Goal: Check status: Check status

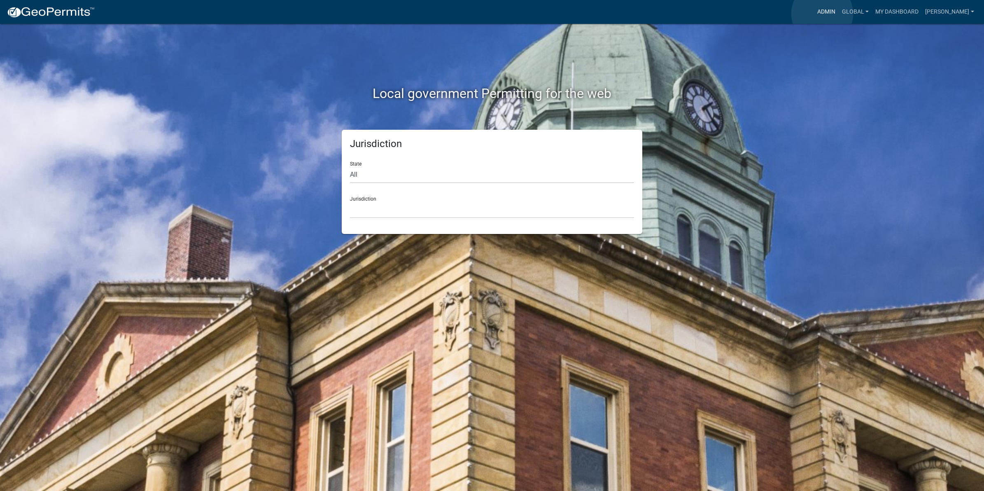
click at [822, 14] on link "Admin" at bounding box center [826, 12] width 25 height 16
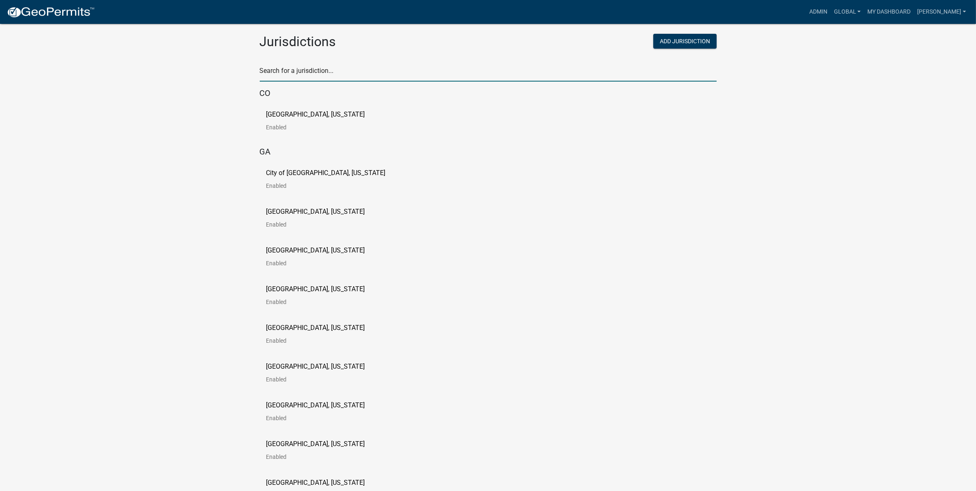
click at [307, 67] on input "text" at bounding box center [488, 73] width 457 height 17
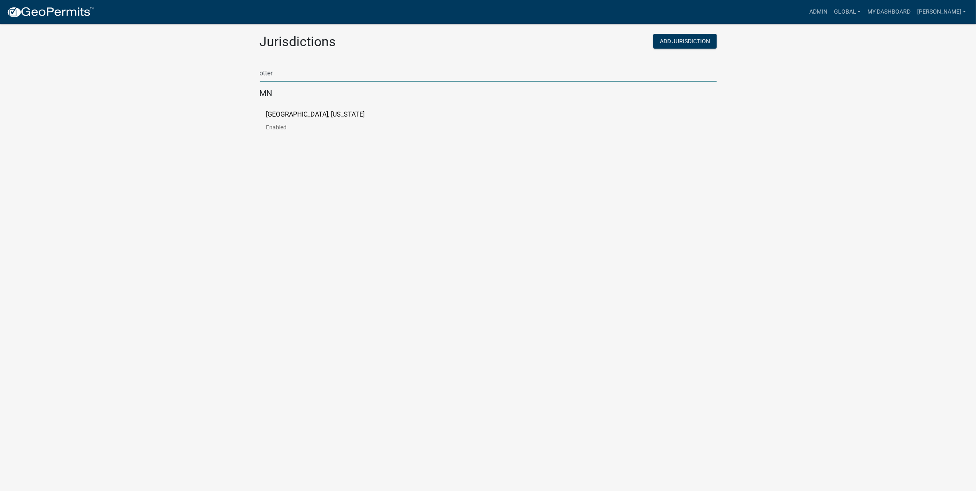
type input "otter"
click at [543, 107] on div "[GEOGRAPHIC_DATA], [US_STATE] Enabled" at bounding box center [488, 124] width 457 height 39
click at [300, 111] on p "[GEOGRAPHIC_DATA], [US_STATE]" at bounding box center [315, 114] width 99 height 7
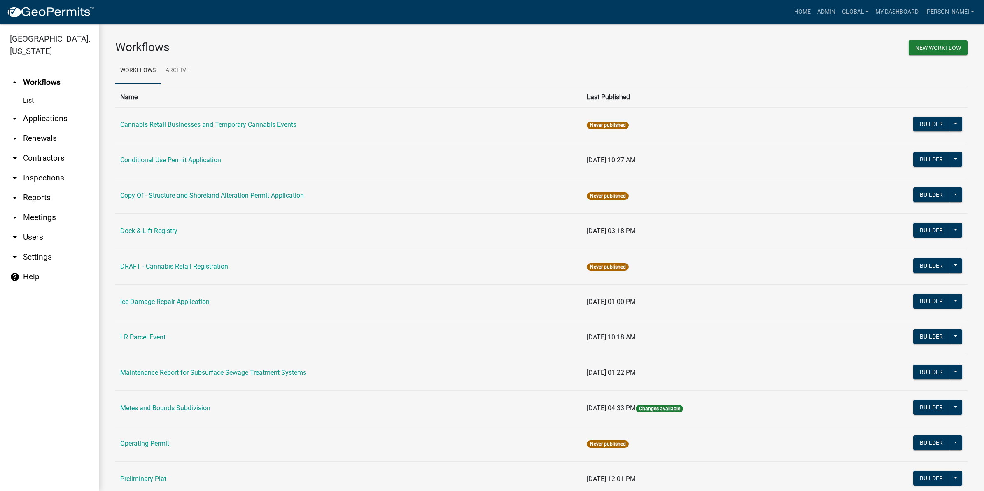
click at [44, 117] on link "arrow_drop_down Applications" at bounding box center [49, 119] width 99 height 20
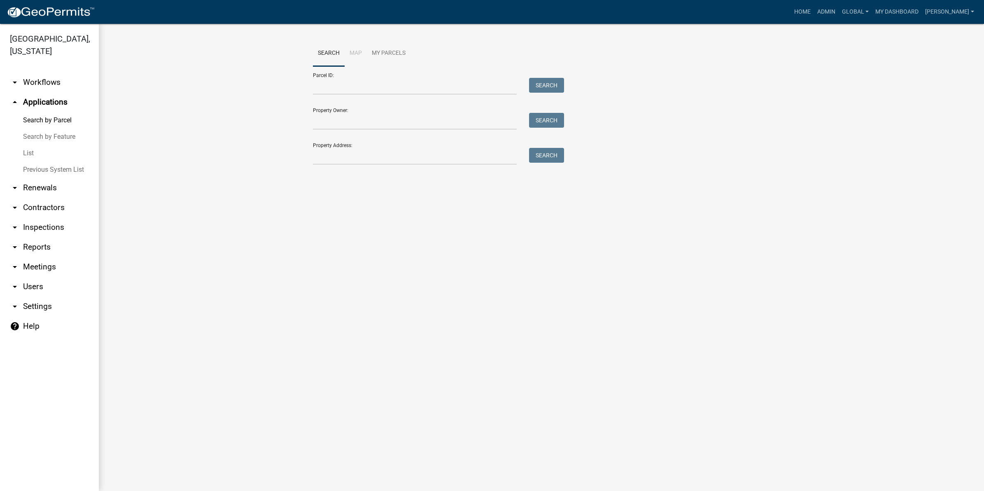
click at [28, 151] on link "List" at bounding box center [49, 153] width 99 height 16
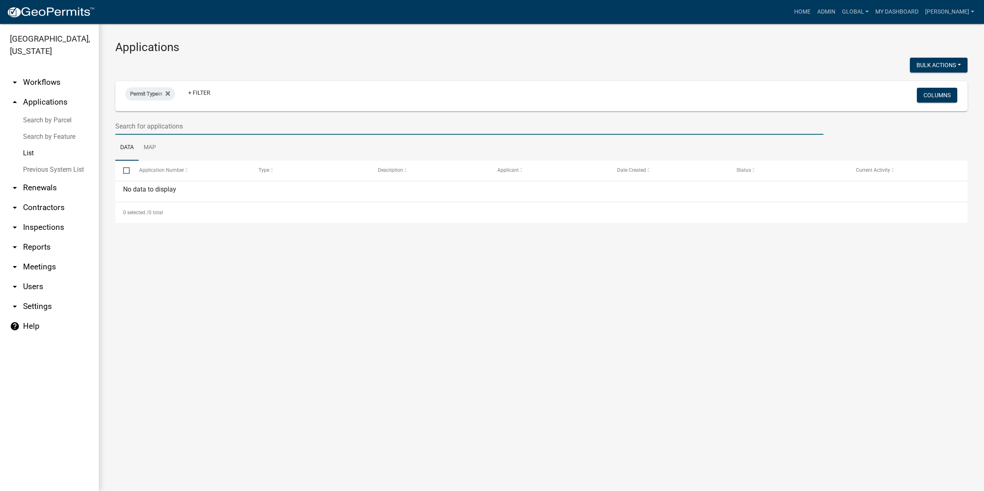
click at [182, 121] on input "text" at bounding box center [469, 126] width 708 height 17
click at [135, 125] on input "PT" at bounding box center [469, 126] width 708 height 17
type input "P"
click at [169, 94] on icon at bounding box center [168, 93] width 5 height 5
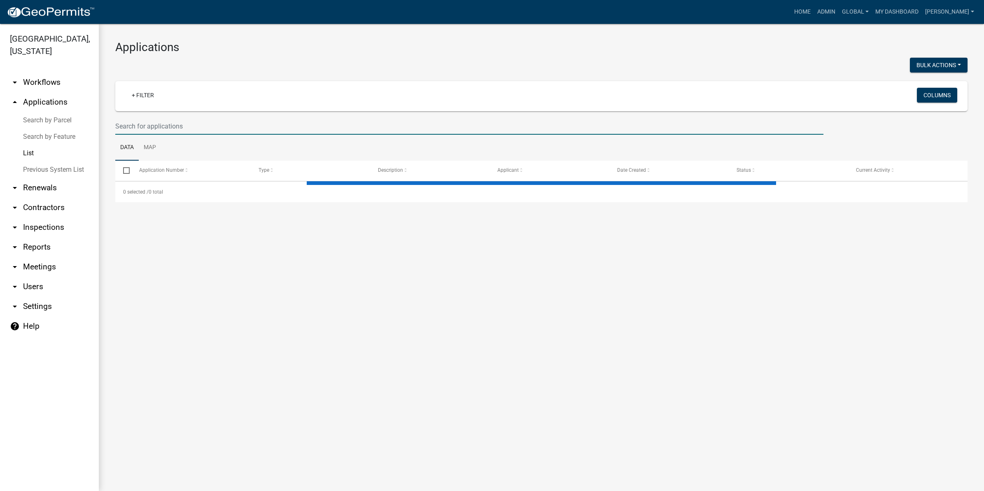
click at [163, 126] on input "text" at bounding box center [469, 126] width 708 height 17
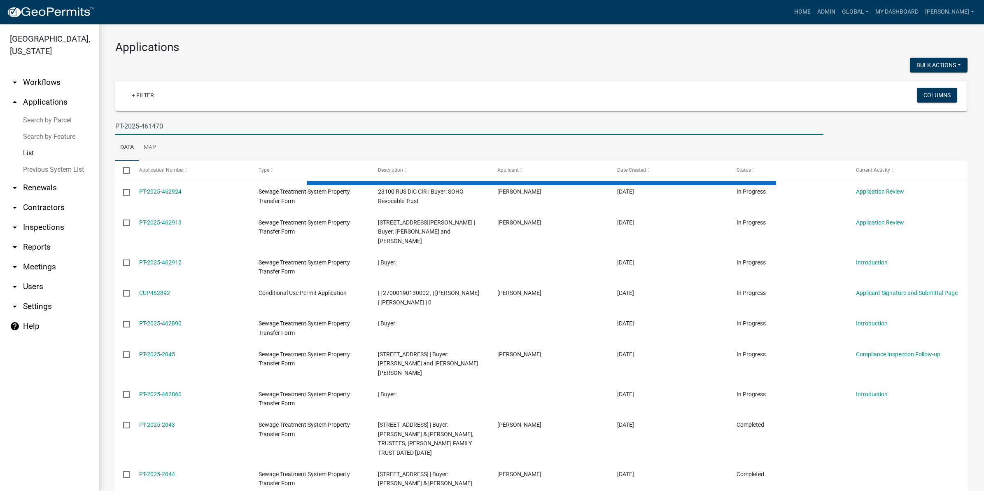
drag, startPoint x: 180, startPoint y: 127, endPoint x: 95, endPoint y: 124, distance: 85.3
click at [95, 124] on div "[GEOGRAPHIC_DATA], [US_STATE] arrow_drop_down Workflows List arrow_drop_up Appl…" at bounding box center [492, 257] width 984 height 467
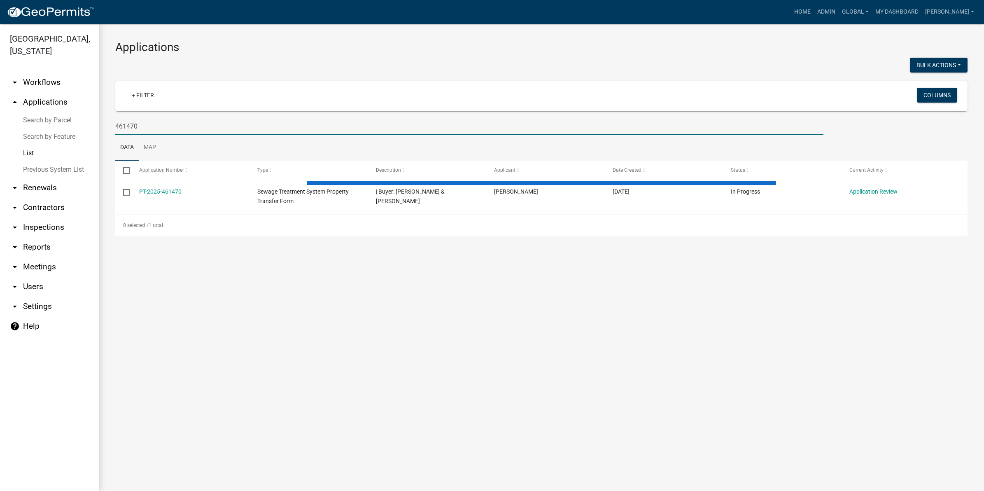
type input "461470"
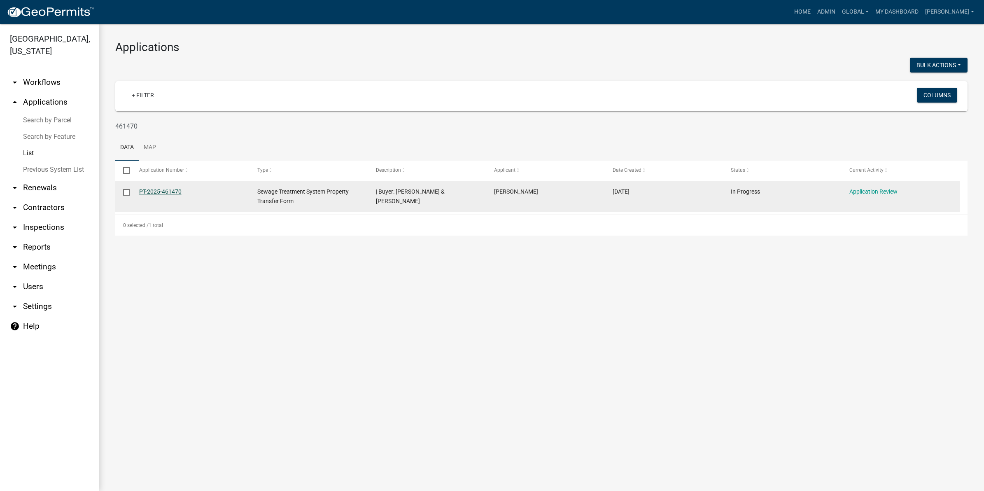
click at [159, 192] on link "PT-2025-461470" at bounding box center [160, 191] width 42 height 7
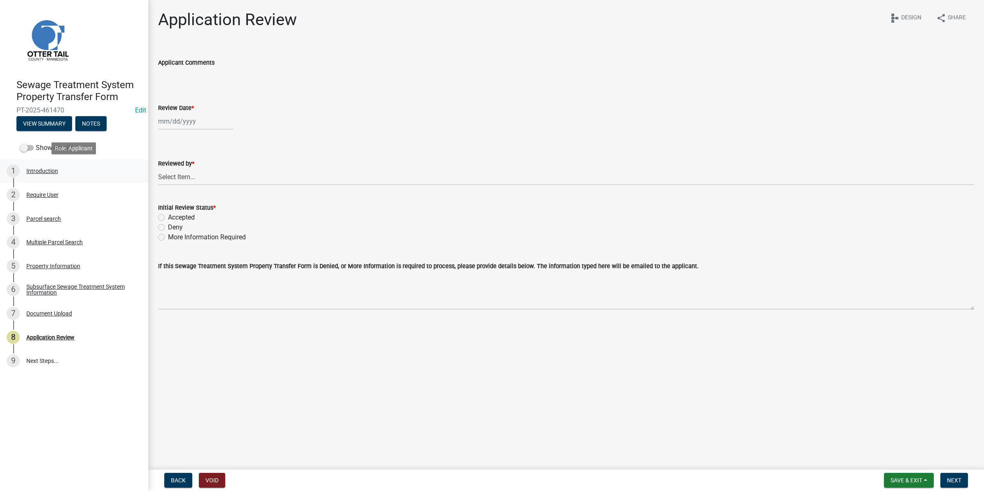
click at [50, 170] on div "Introduction" at bounding box center [42, 171] width 32 height 6
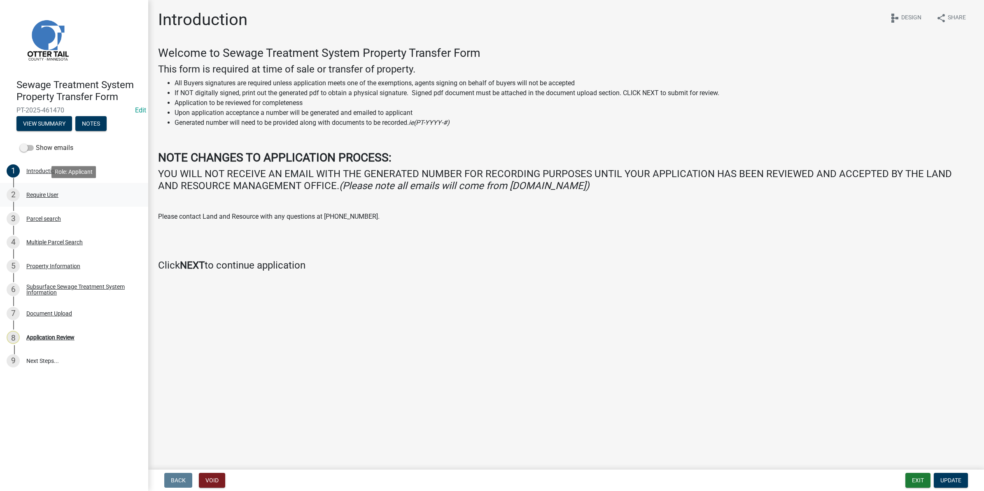
click at [47, 194] on div "Require User" at bounding box center [42, 195] width 32 height 6
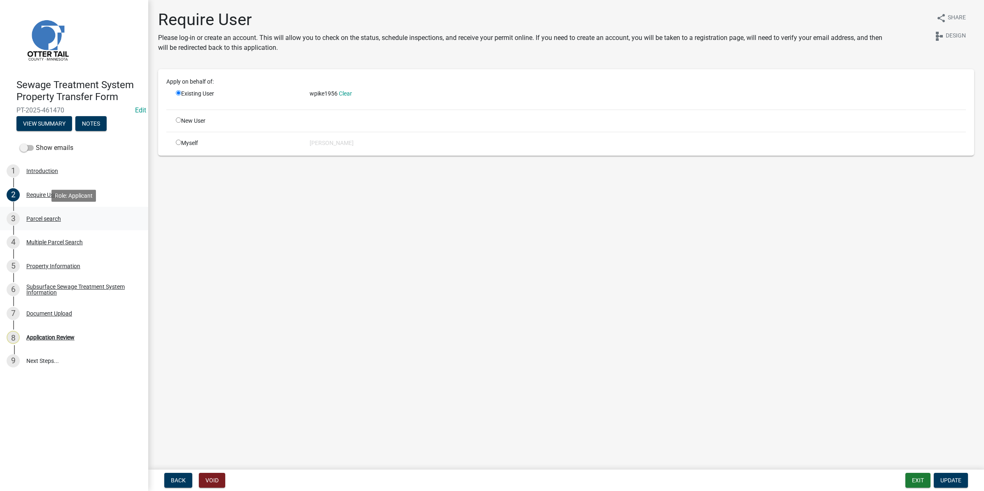
click at [45, 218] on div "Parcel search" at bounding box center [43, 219] width 35 height 6
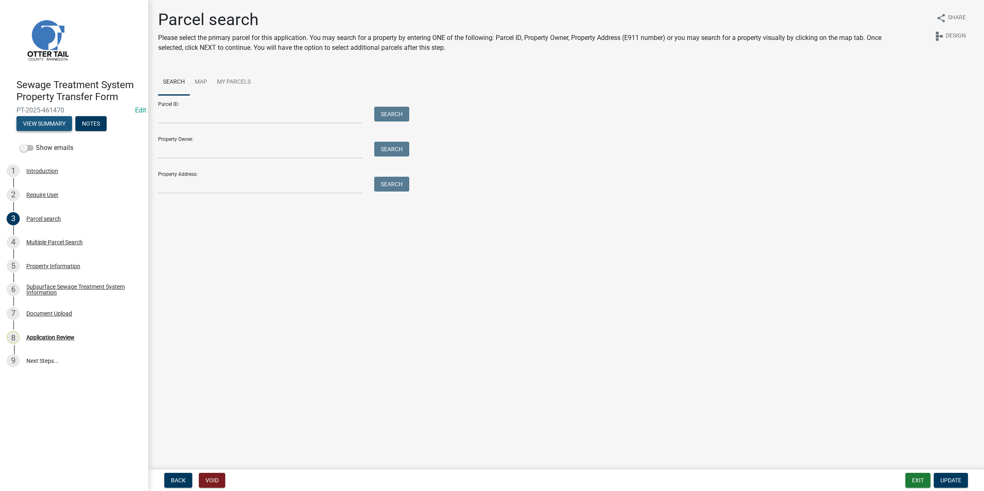
click at [40, 119] on button "View Summary" at bounding box center [44, 123] width 56 height 15
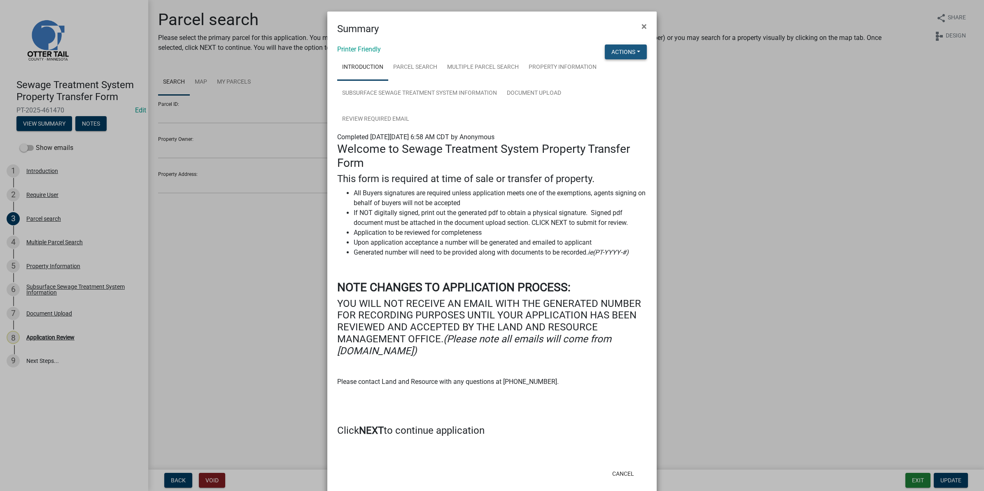
click at [631, 54] on button "Actions" at bounding box center [626, 51] width 42 height 15
click at [581, 106] on ul "Introduction Parcel search Multiple Parcel Search Property Information Subsurfa…" at bounding box center [471, 93] width 268 height 78
click at [421, 66] on link "Parcel search" at bounding box center [415, 67] width 54 height 26
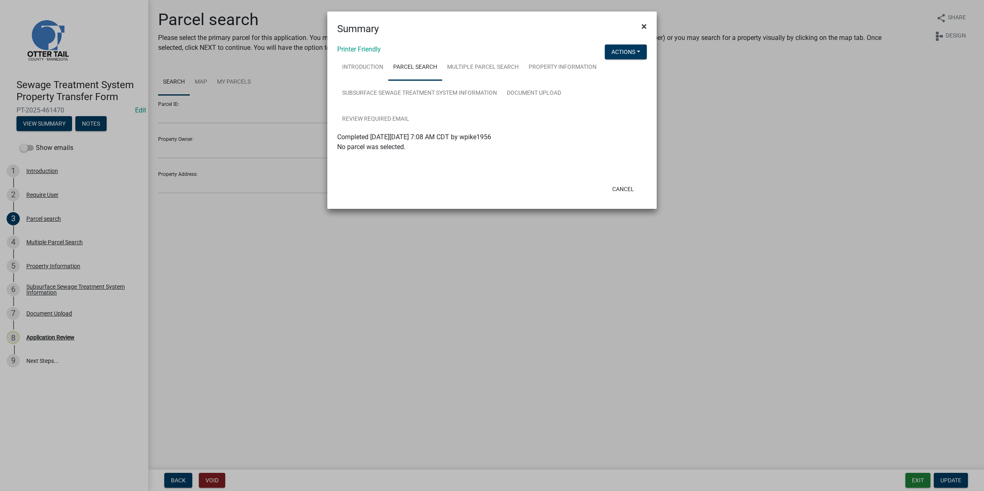
click at [645, 26] on span "×" at bounding box center [643, 27] width 5 height 12
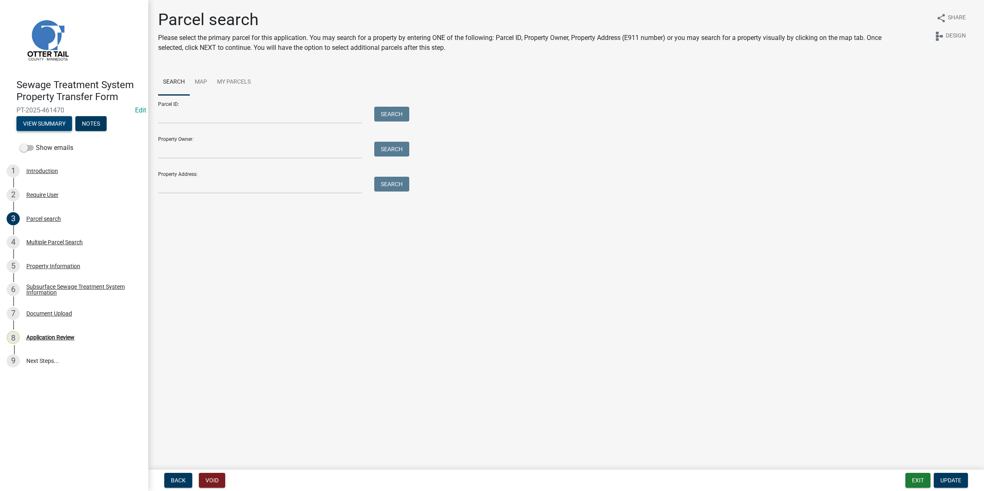
click at [29, 121] on button "View Summary" at bounding box center [44, 123] width 56 height 15
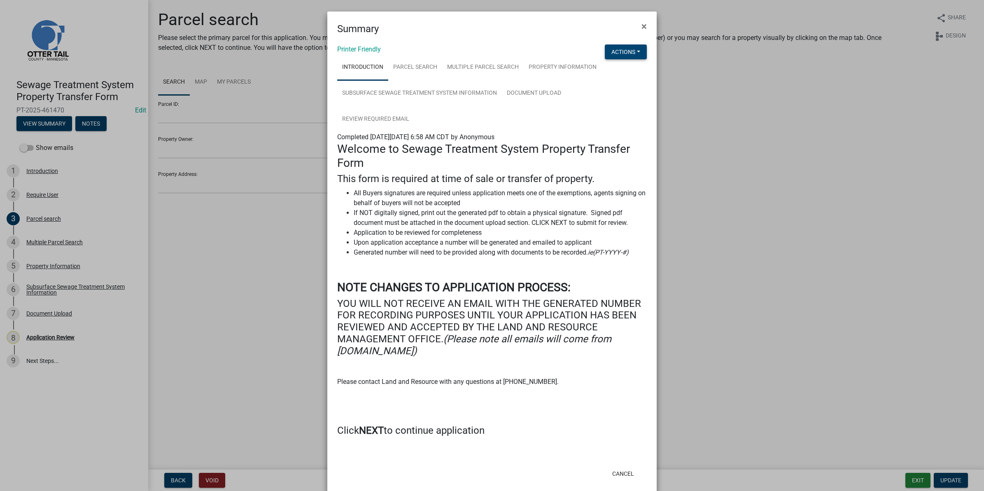
click at [613, 50] on button "Actions" at bounding box center [626, 51] width 42 height 15
click at [613, 73] on link "View Application Workflow" at bounding box center [653, 73] width 97 height 20
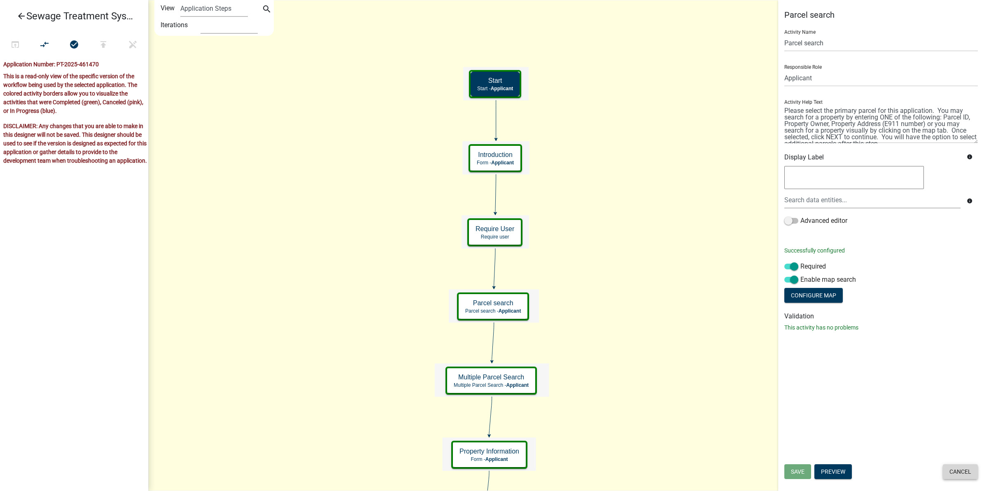
click at [967, 474] on button "Cancel" at bounding box center [960, 471] width 35 height 15
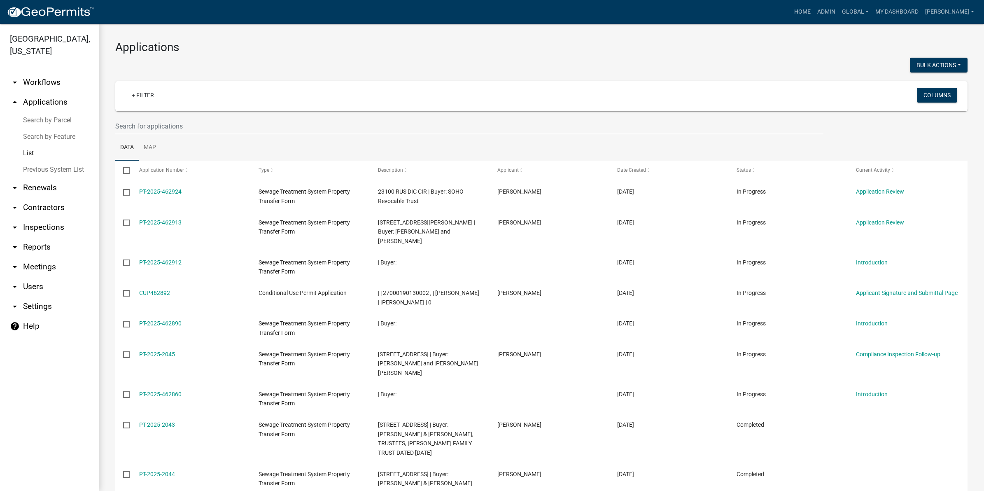
click at [41, 75] on link "arrow_drop_down Workflows" at bounding box center [49, 82] width 99 height 20
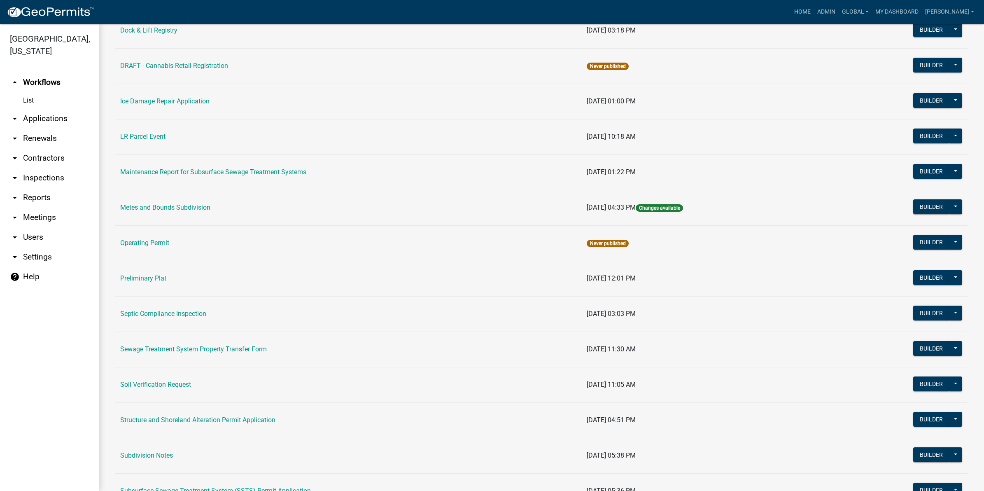
scroll to position [206, 0]
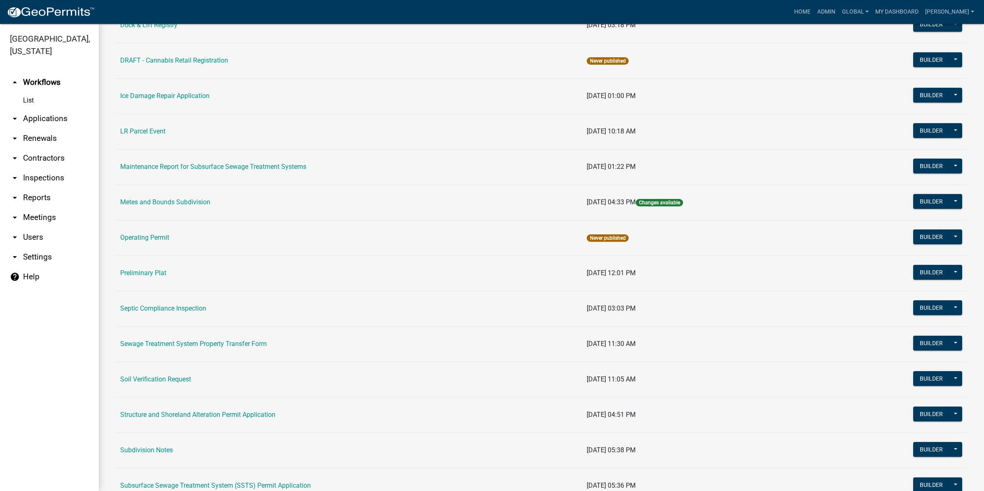
click at [227, 347] on link "Sewage Treatment System Property Transfer Form" at bounding box center [193, 344] width 147 height 8
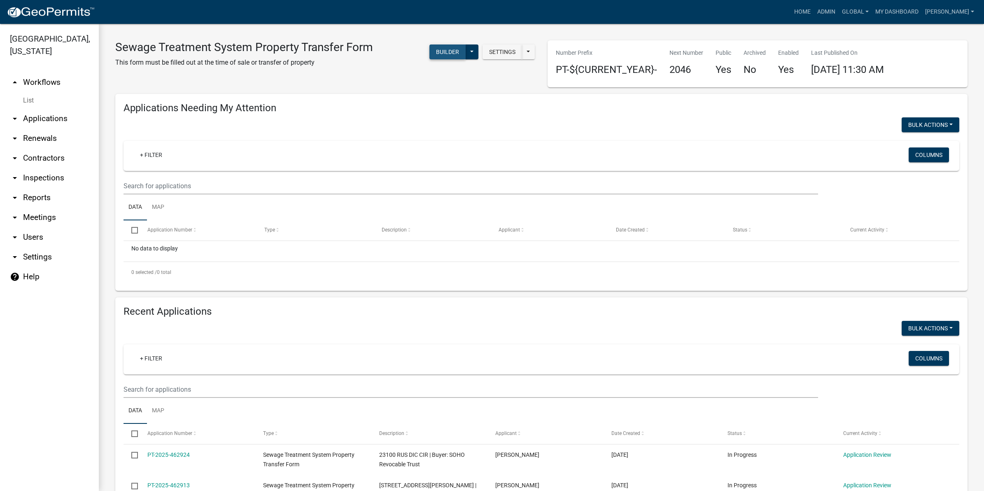
click at [431, 49] on button "Builder" at bounding box center [447, 51] width 36 height 15
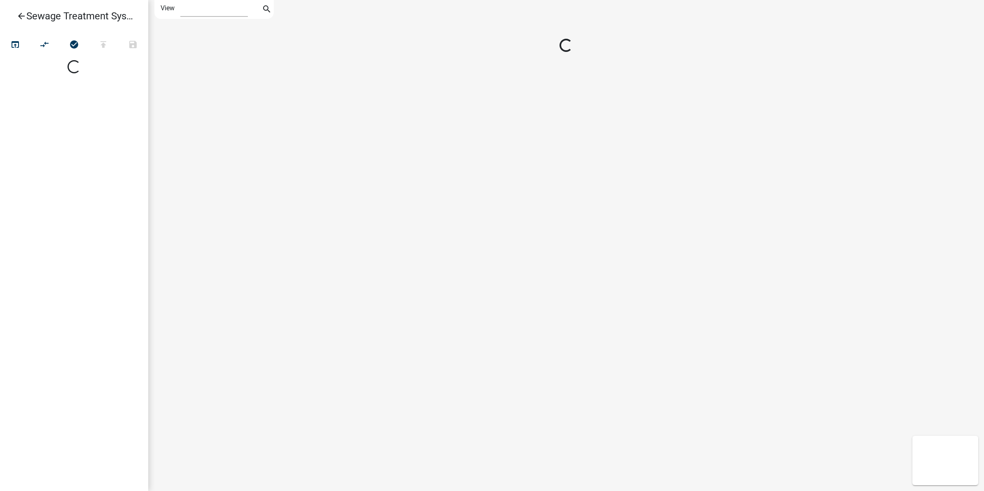
select select "1"
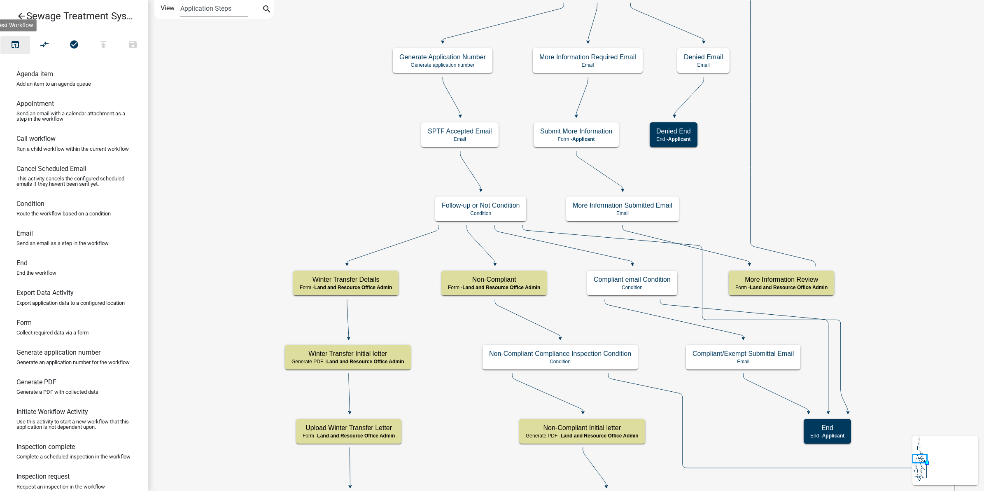
click at [13, 40] on icon "open_in_browser" at bounding box center [15, 46] width 10 height 12
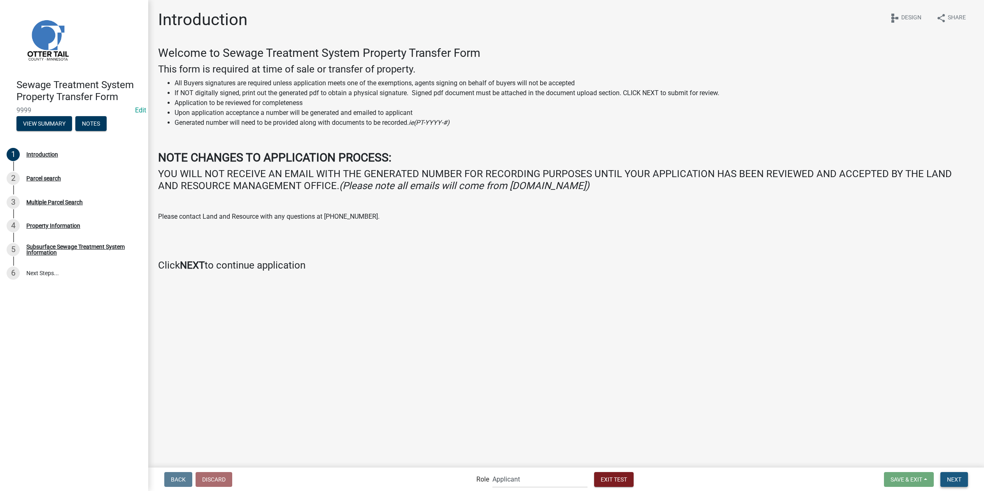
click at [950, 483] on button "Next" at bounding box center [954, 479] width 28 height 15
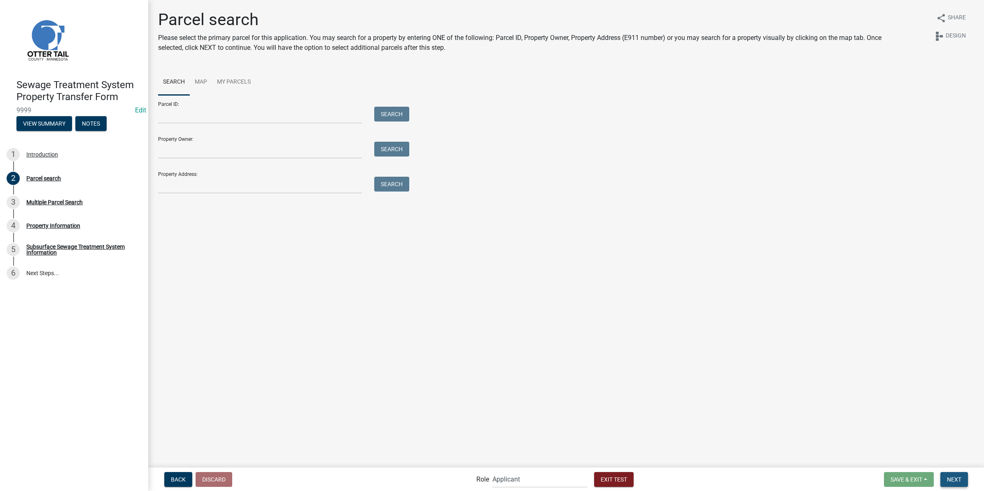
click at [952, 480] on span "Next" at bounding box center [954, 479] width 14 height 7
click at [961, 482] on span "Next" at bounding box center [954, 479] width 14 height 7
click at [958, 478] on span "Next" at bounding box center [954, 479] width 14 height 7
click at [734, 322] on main "Parcel search Please select the primary parcel for this application. You may se…" at bounding box center [566, 233] width 836 height 466
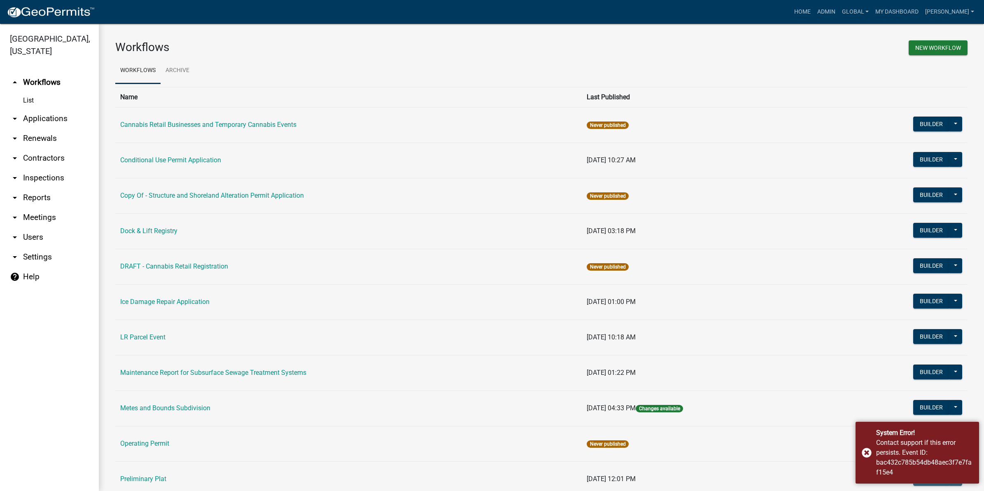
drag, startPoint x: 284, startPoint y: 70, endPoint x: 197, endPoint y: 103, distance: 93.3
click at [284, 70] on ul "Workflows Archive" at bounding box center [541, 71] width 852 height 26
click at [27, 109] on link "arrow_drop_down Applications" at bounding box center [49, 119] width 99 height 20
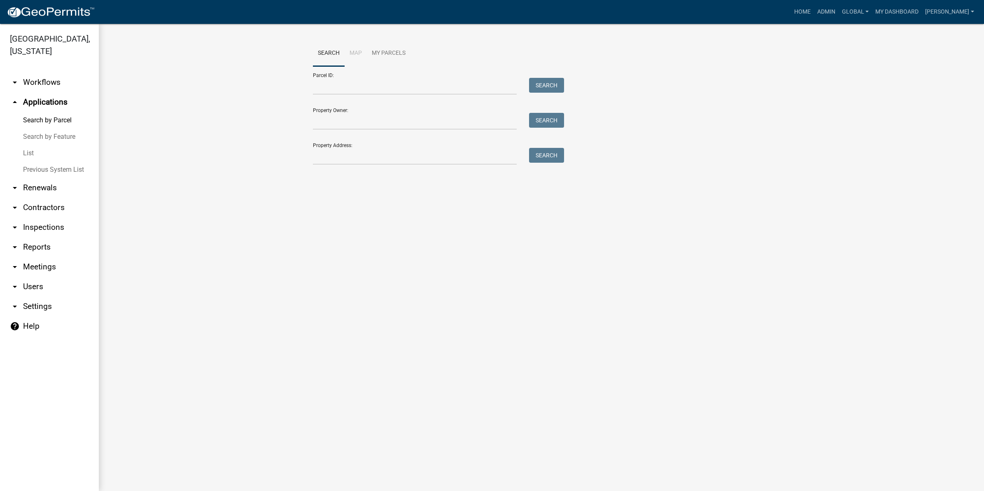
click at [26, 154] on link "List" at bounding box center [49, 153] width 99 height 16
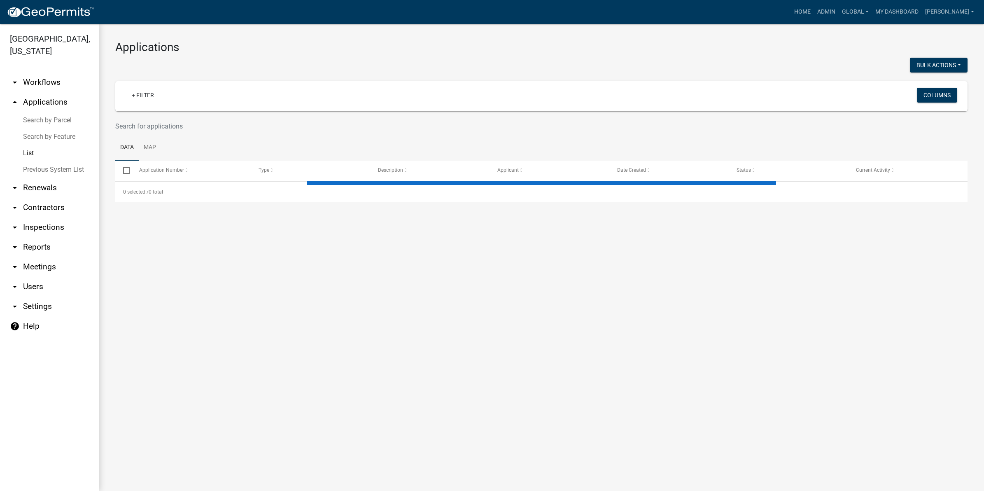
click at [34, 86] on link "arrow_drop_down Workflows" at bounding box center [49, 82] width 99 height 20
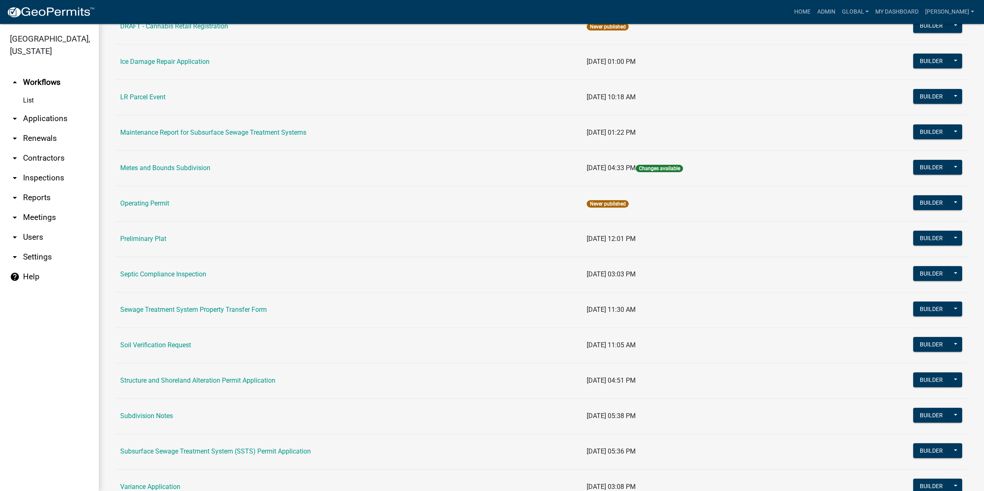
scroll to position [257, 0]
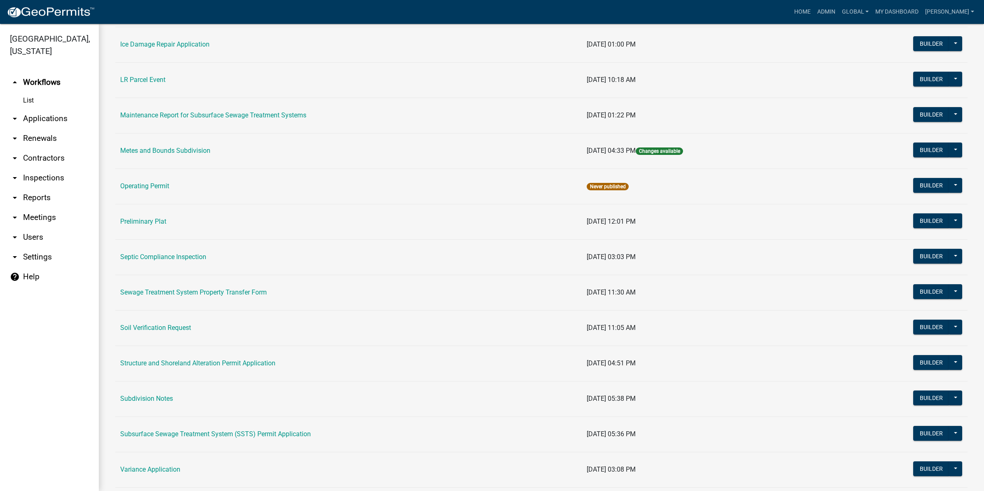
click at [56, 122] on link "arrow_drop_down Applications" at bounding box center [49, 119] width 99 height 20
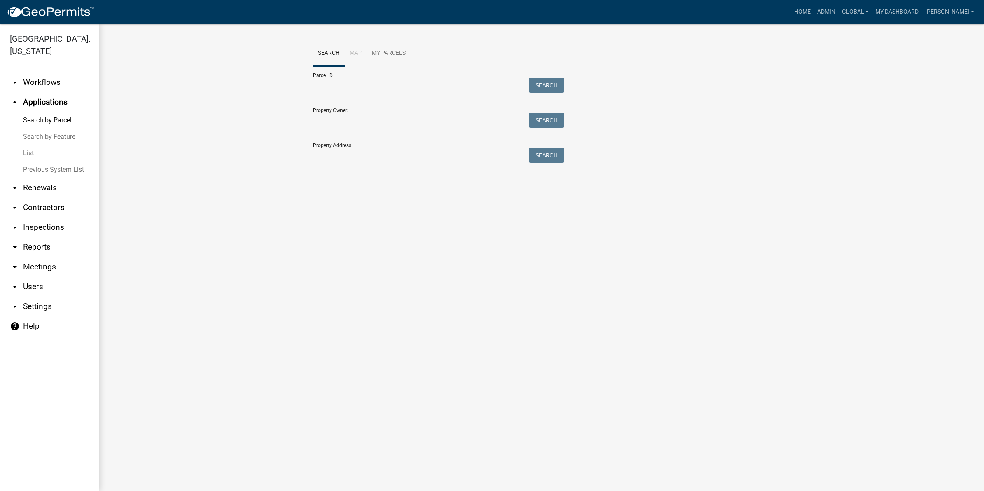
click at [33, 153] on link "List" at bounding box center [49, 153] width 99 height 16
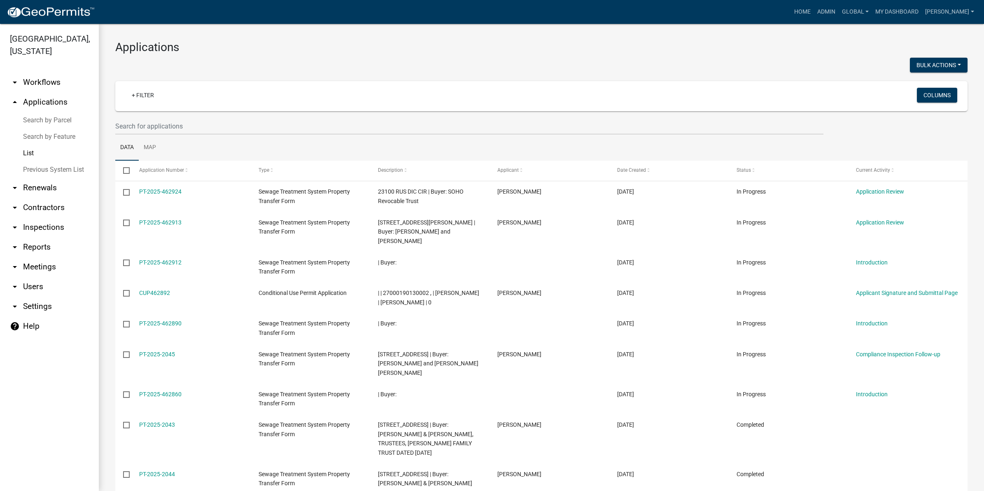
click at [347, 116] on wm-filter-builder "+ Filter Columns" at bounding box center [541, 108] width 852 height 54
click at [268, 135] on ul "Data Map" at bounding box center [541, 148] width 852 height 26
click at [159, 126] on input "text" at bounding box center [469, 126] width 708 height 17
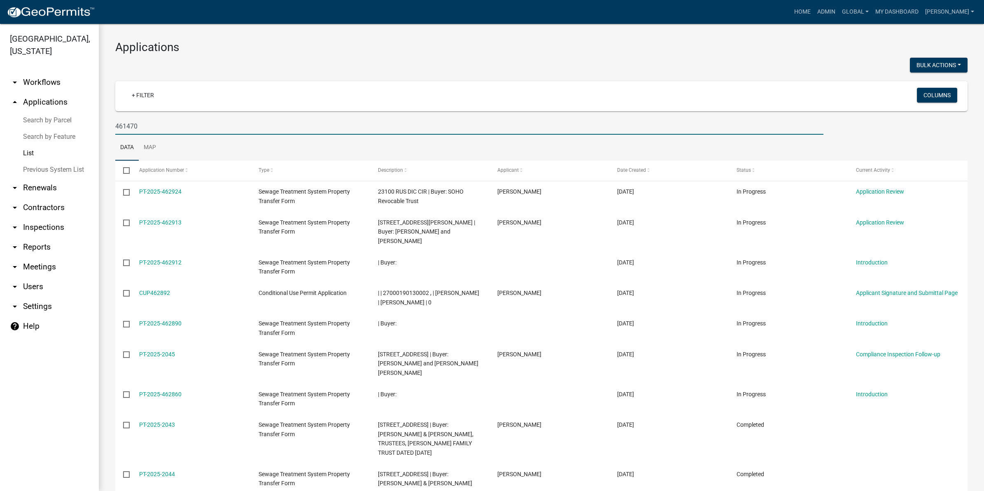
type input "461470"
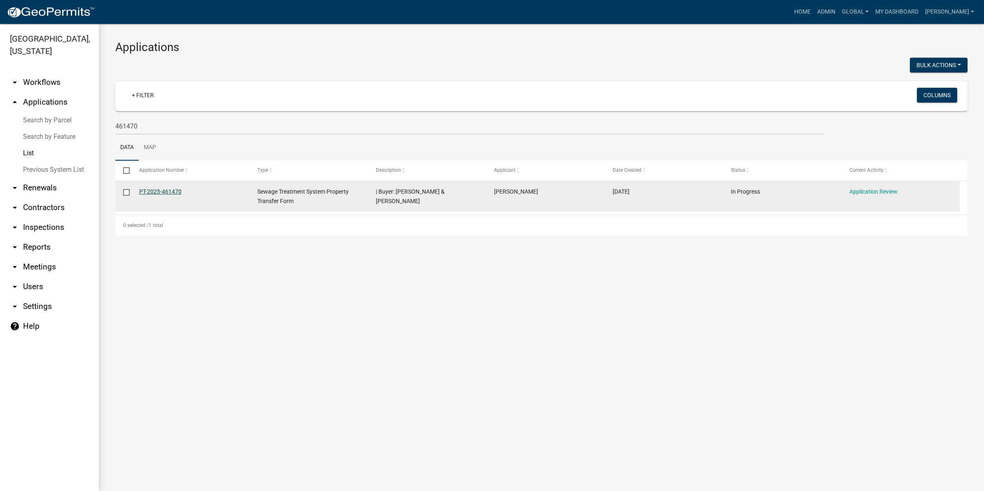
click at [164, 192] on link "PT-2025-461470" at bounding box center [160, 191] width 42 height 7
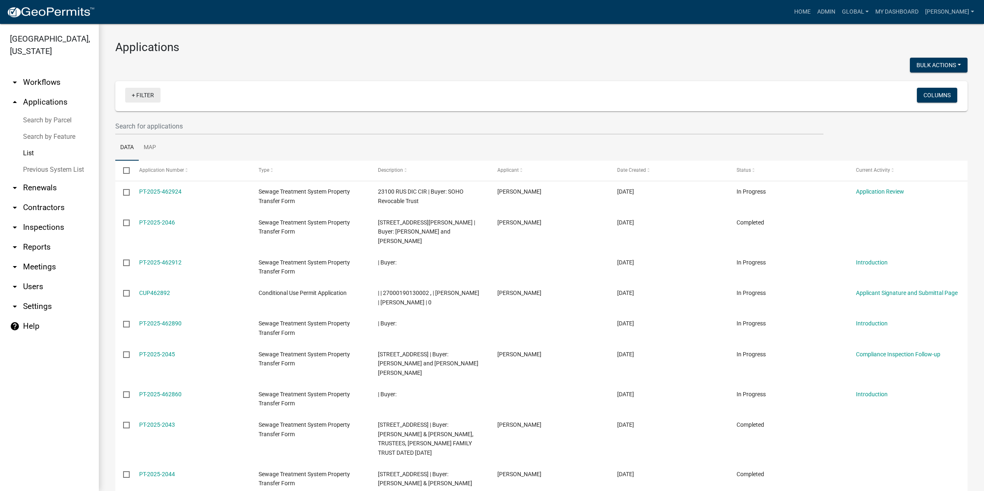
click at [143, 93] on link "+ Filter" at bounding box center [142, 95] width 35 height 15
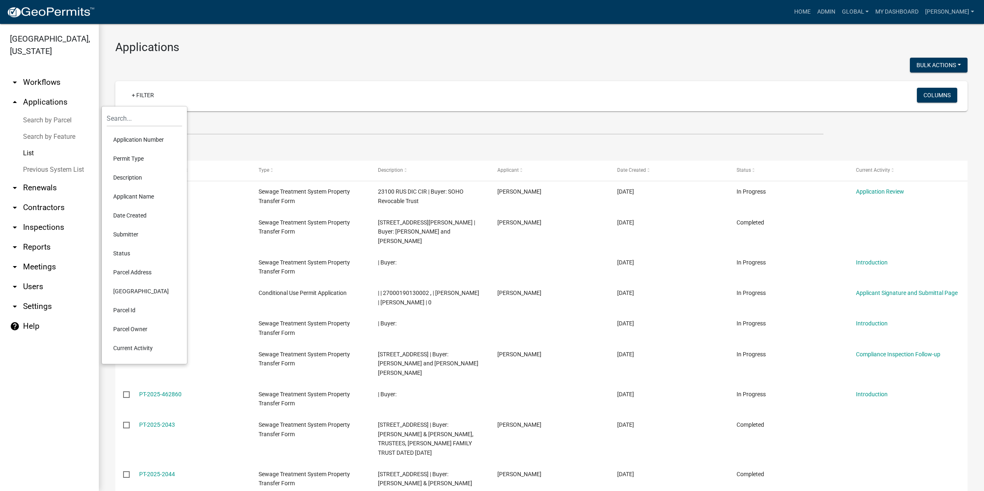
click at [143, 213] on li "Date Created" at bounding box center [144, 215] width 75 height 19
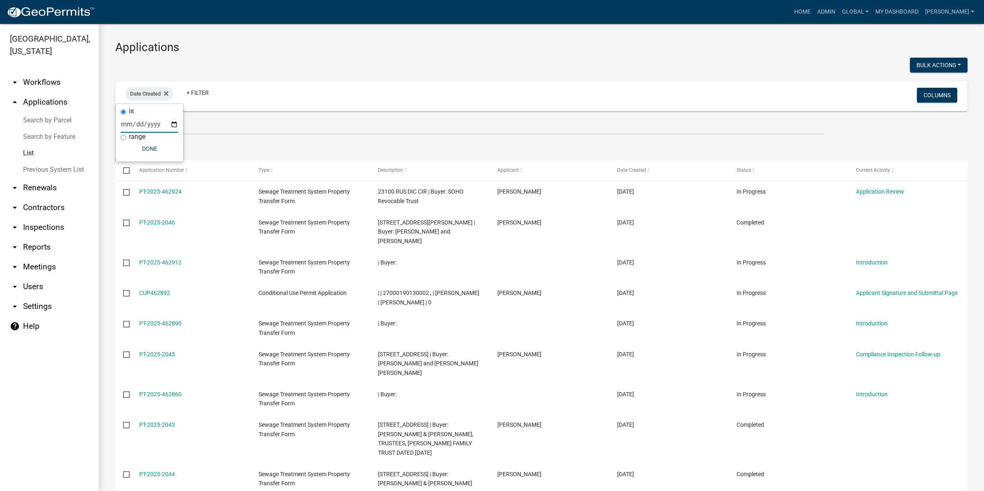
click at [138, 124] on input "date" at bounding box center [150, 124] width 58 height 17
click at [126, 126] on input "date" at bounding box center [150, 124] width 58 height 17
type input "[DATE]"
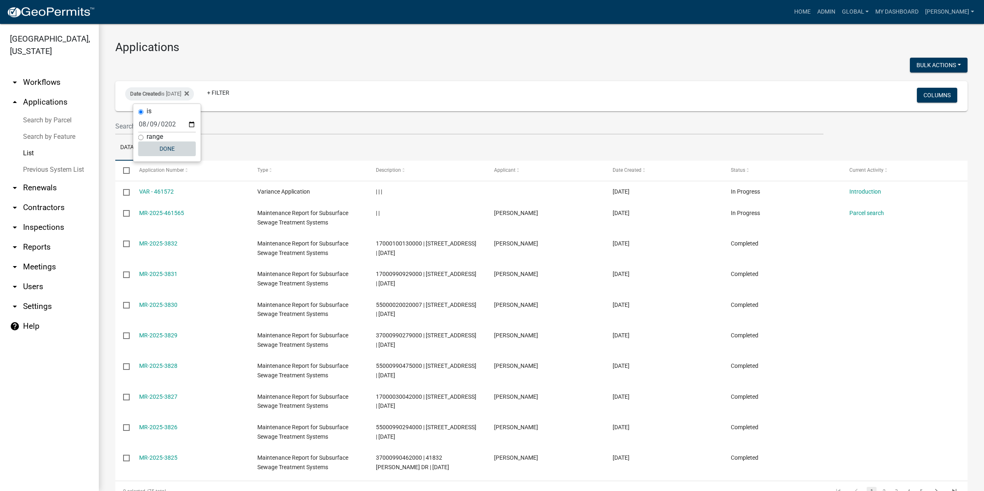
click at [165, 145] on button "Done" at bounding box center [167, 148] width 58 height 15
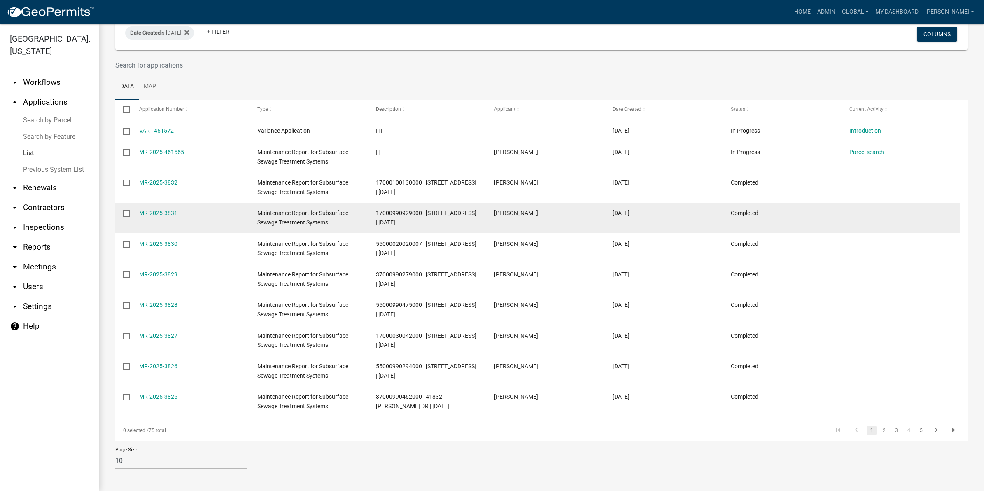
scroll to position [62, 0]
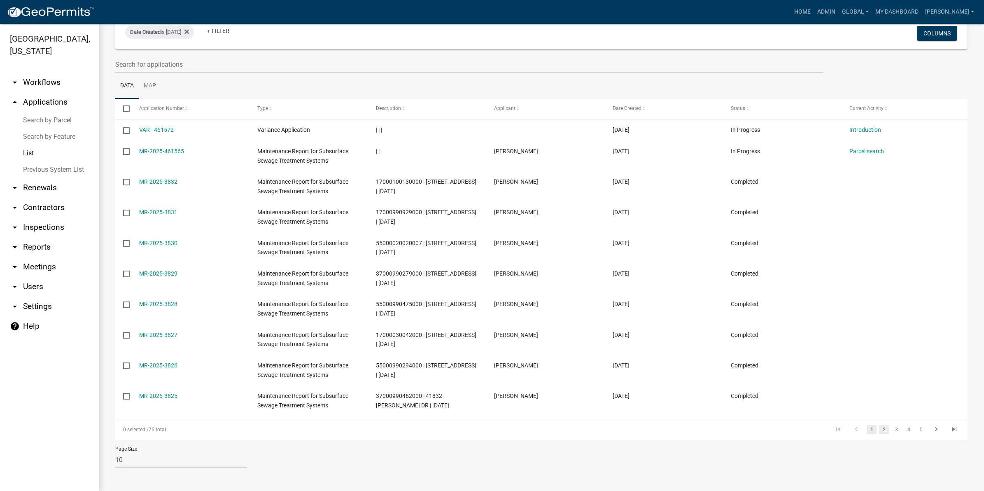
click at [879, 431] on link "2" at bounding box center [884, 429] width 10 height 9
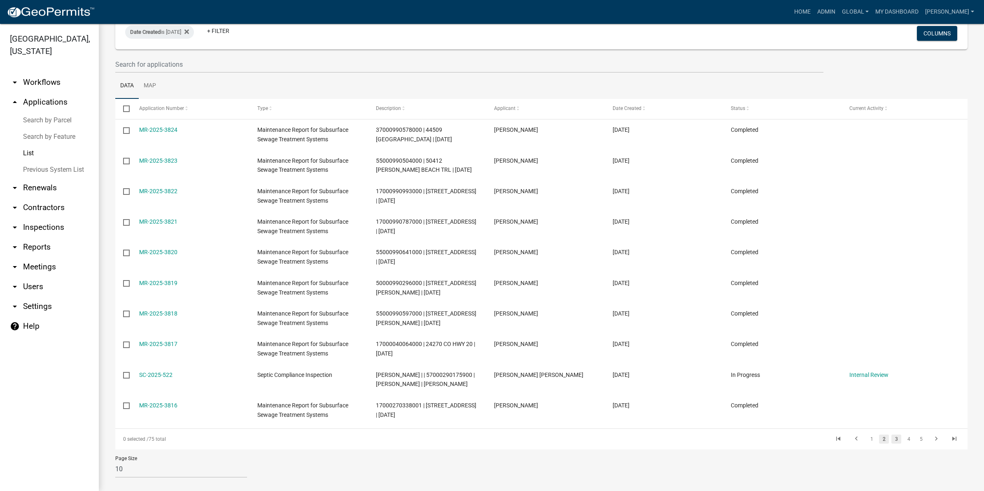
click at [891, 443] on link "3" at bounding box center [896, 438] width 10 height 9
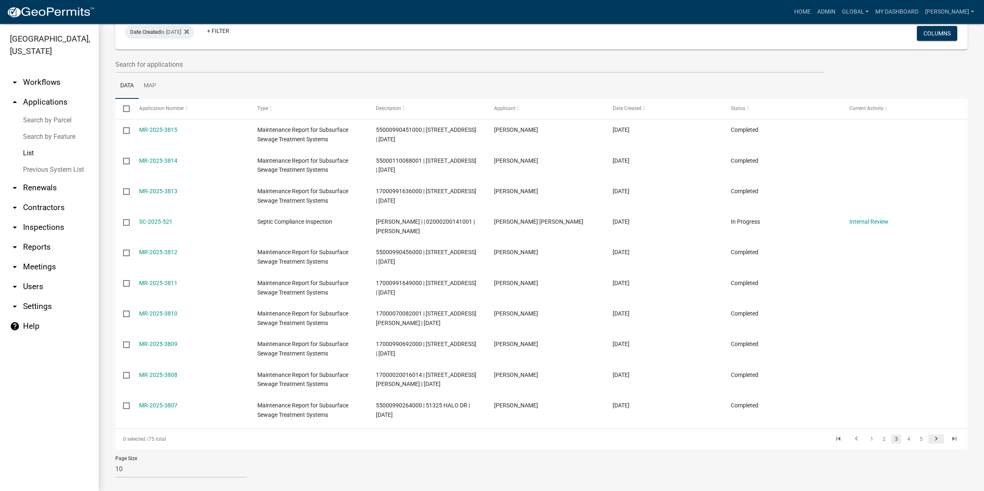
click at [931, 438] on icon "go to next page" at bounding box center [936, 440] width 11 height 10
click at [931, 438] on div "0 selected / 75 total 3 4 5 6 7" at bounding box center [541, 429] width 852 height 21
click at [931, 429] on icon "go to next page" at bounding box center [936, 430] width 11 height 10
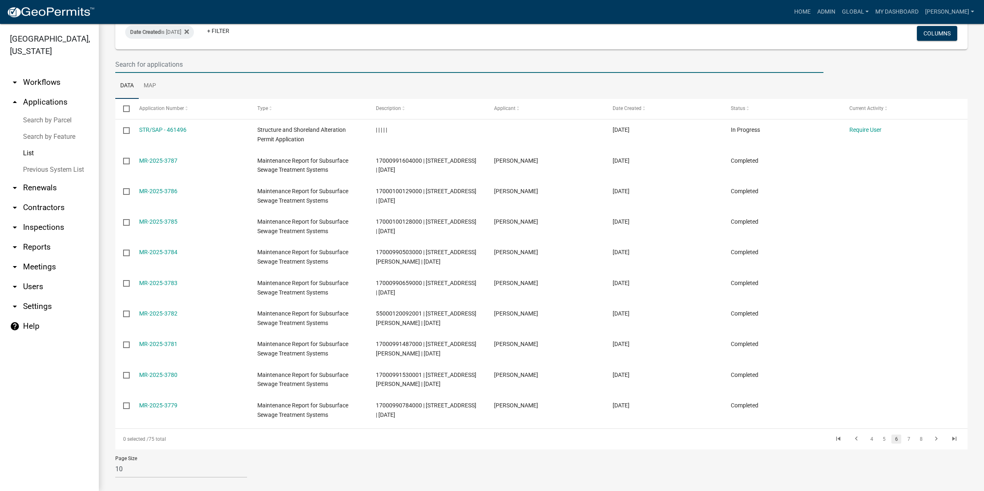
click at [146, 67] on input "text" at bounding box center [469, 64] width 708 height 17
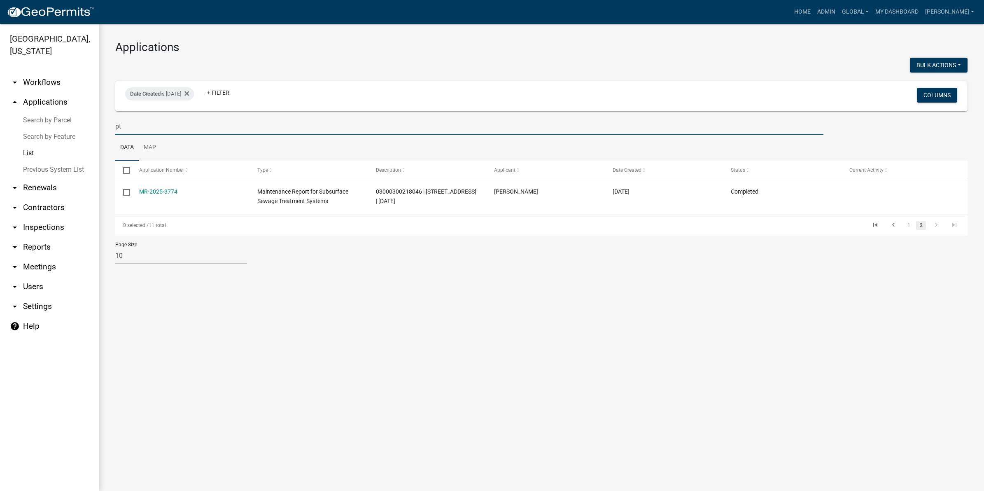
type input "p"
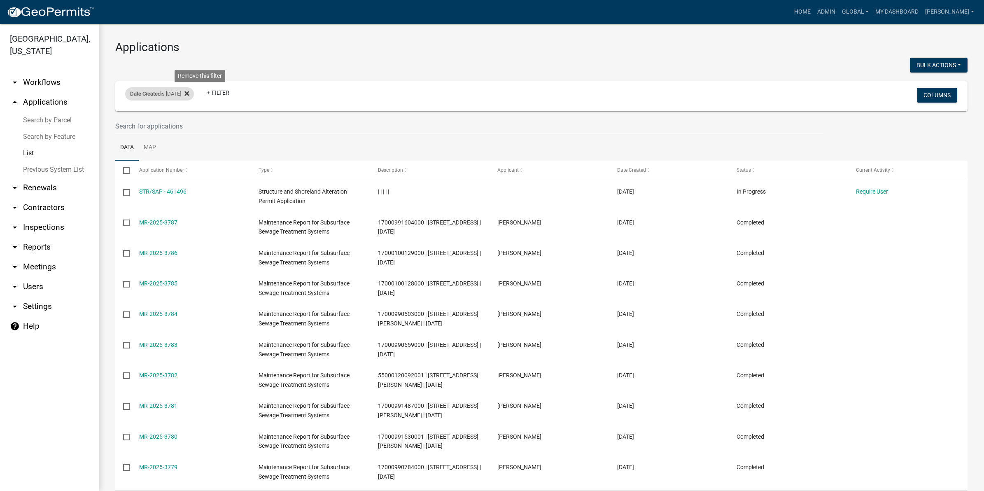
click at [189, 94] on icon at bounding box center [186, 93] width 5 height 5
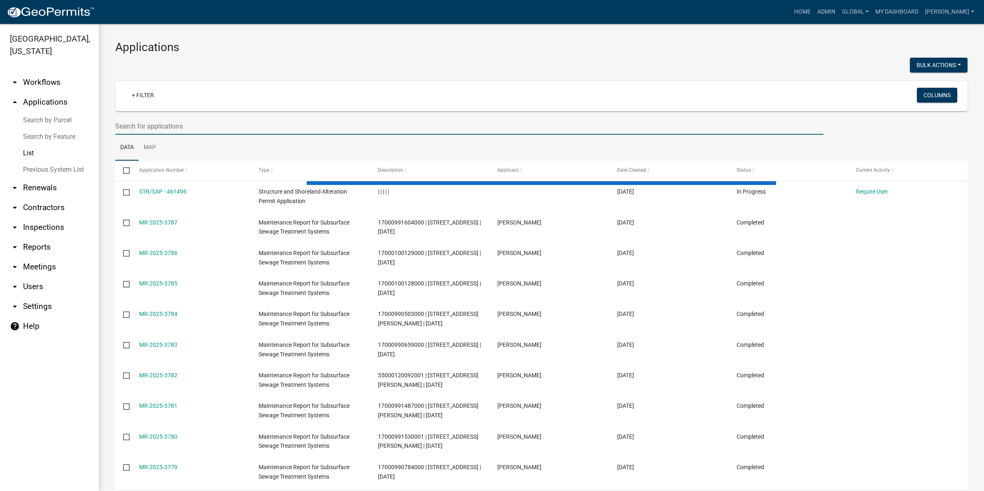
click at [164, 126] on input "text" at bounding box center [469, 126] width 708 height 17
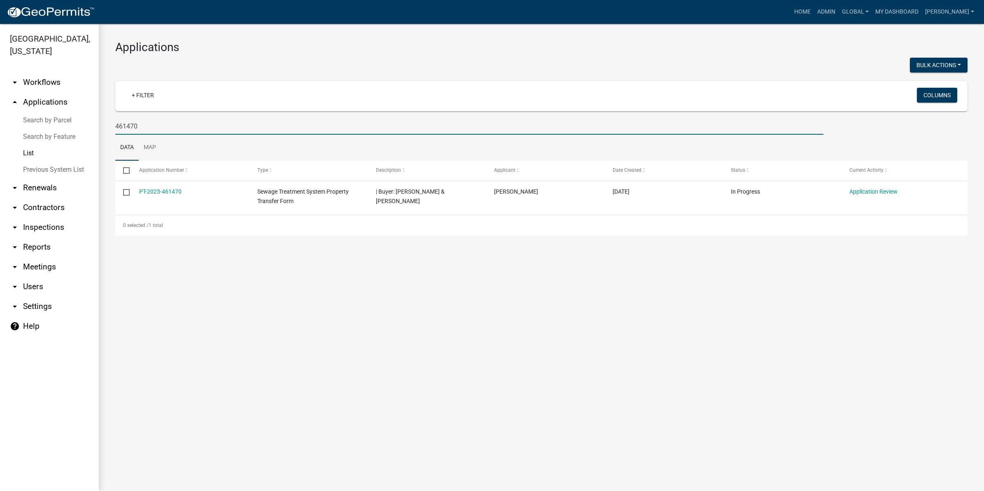
drag, startPoint x: 137, startPoint y: 128, endPoint x: 113, endPoint y: 121, distance: 24.9
click at [113, 121] on div "461470" at bounding box center [469, 126] width 720 height 17
type input "PT"
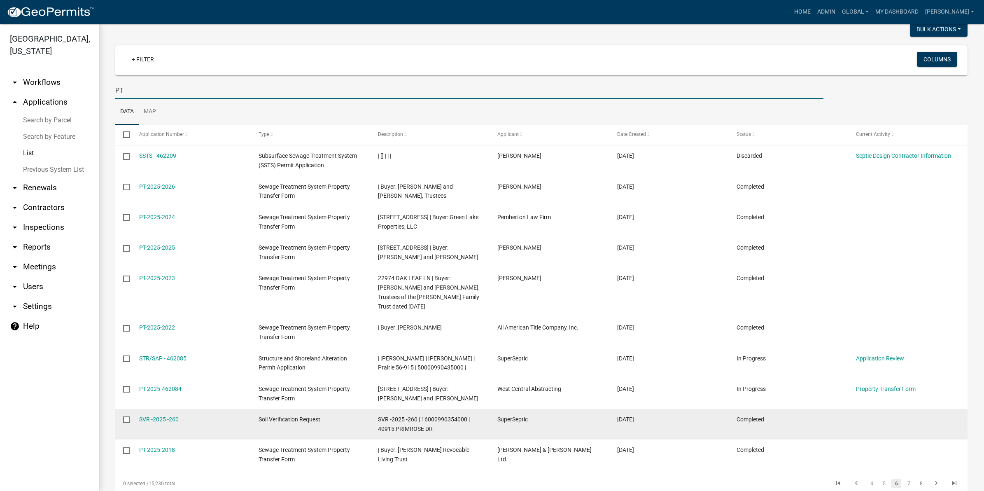
scroll to position [51, 0]
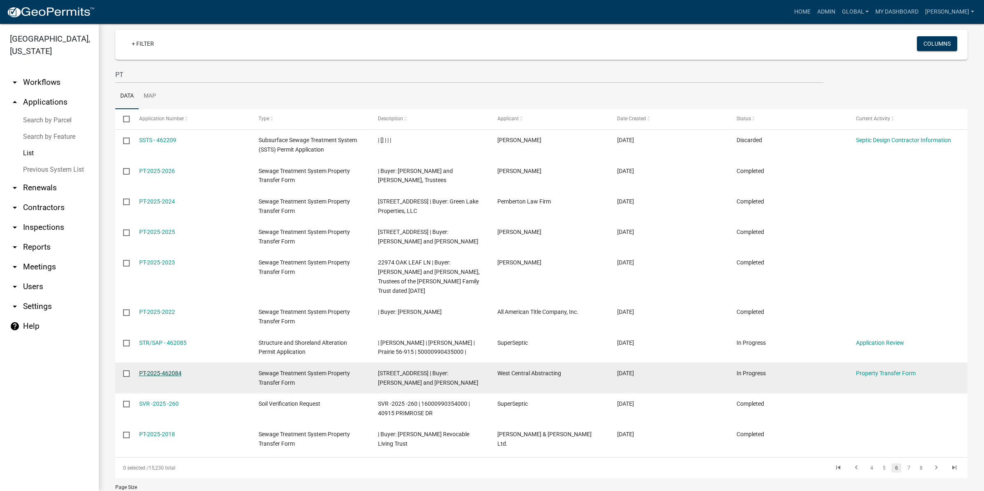
click at [141, 372] on link "PT-2025-462084" at bounding box center [160, 373] width 42 height 7
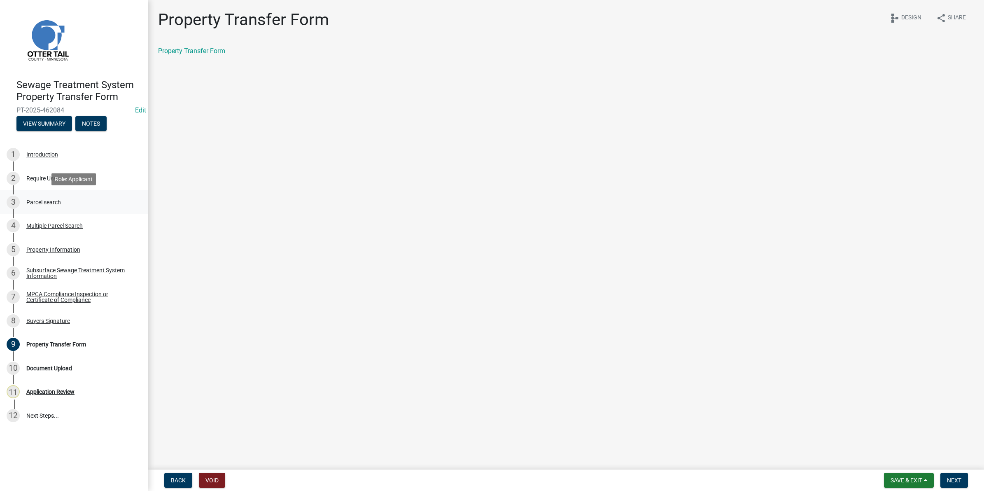
click at [42, 194] on link "3 Parcel search" at bounding box center [74, 202] width 148 height 24
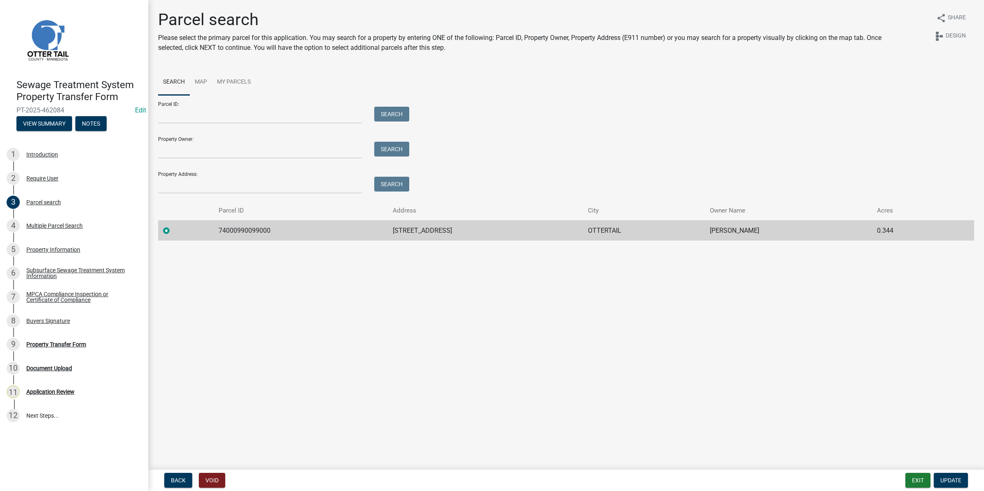
drag, startPoint x: 296, startPoint y: 330, endPoint x: 310, endPoint y: 266, distance: 65.2
click at [296, 330] on main "Parcel search Please select the primary parcel for this application. You may se…" at bounding box center [566, 233] width 836 height 466
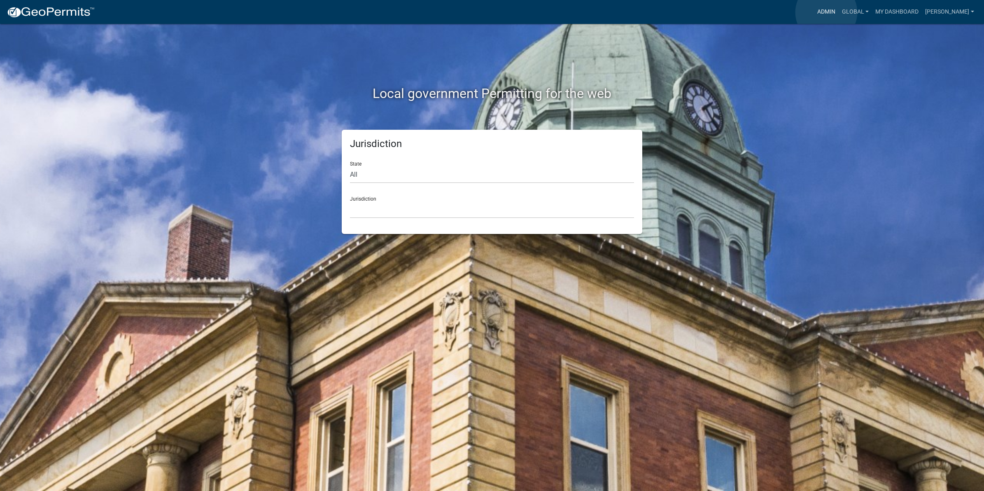
click at [826, 12] on link "Admin" at bounding box center [826, 12] width 25 height 16
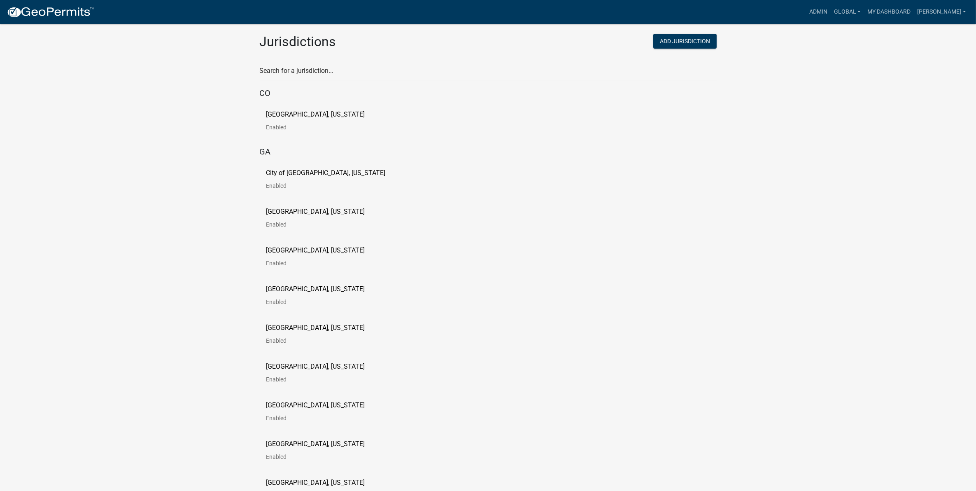
click at [322, 62] on div "Search for a jurisdiction..." at bounding box center [488, 67] width 457 height 28
click at [309, 77] on input "text" at bounding box center [488, 73] width 457 height 17
click at [307, 71] on input "text" at bounding box center [488, 73] width 457 height 17
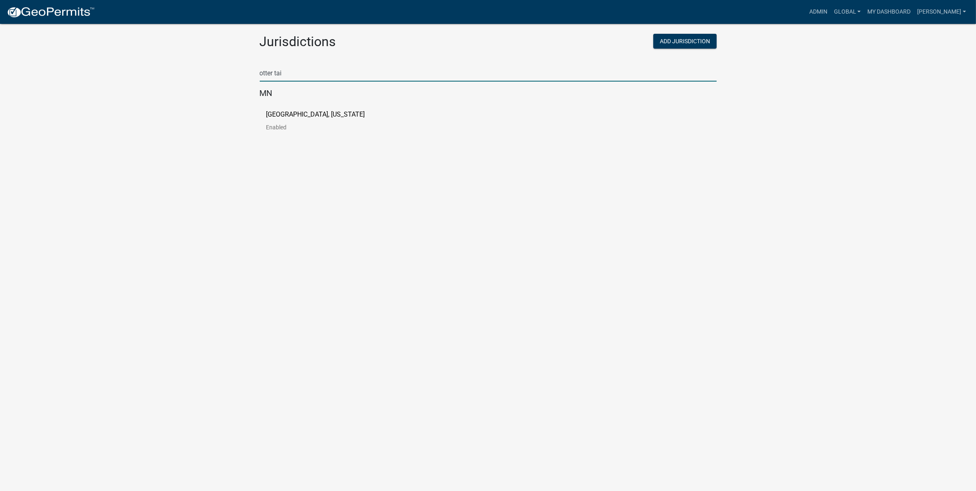
type input "otter tai"
drag, startPoint x: 593, startPoint y: 215, endPoint x: 519, endPoint y: 202, distance: 75.3
click at [593, 215] on body "Internet Explorer does NOT work with GeoPermits. Get a new browser for more sec…" at bounding box center [488, 255] width 976 height 491
click at [324, 118] on link "[GEOGRAPHIC_DATA], [US_STATE] Enabled" at bounding box center [322, 124] width 112 height 26
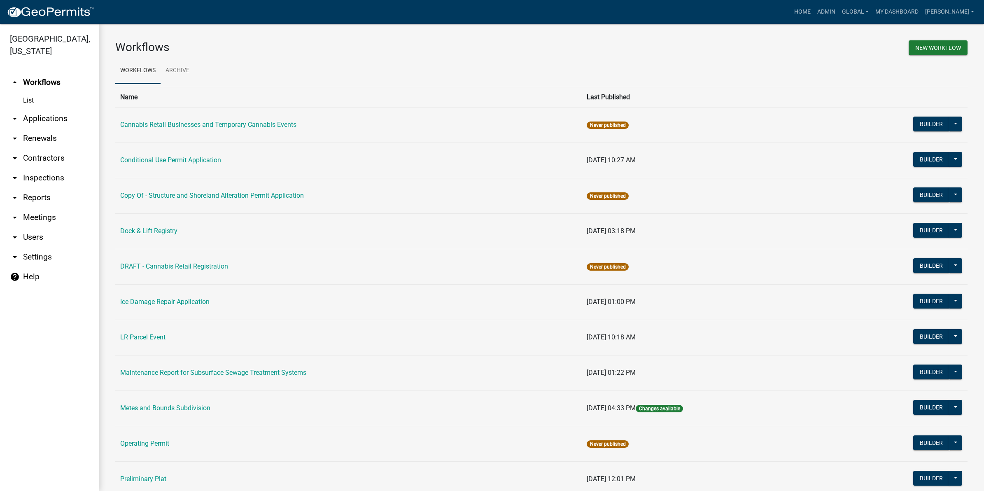
click at [48, 119] on link "arrow_drop_down Applications" at bounding box center [49, 119] width 99 height 20
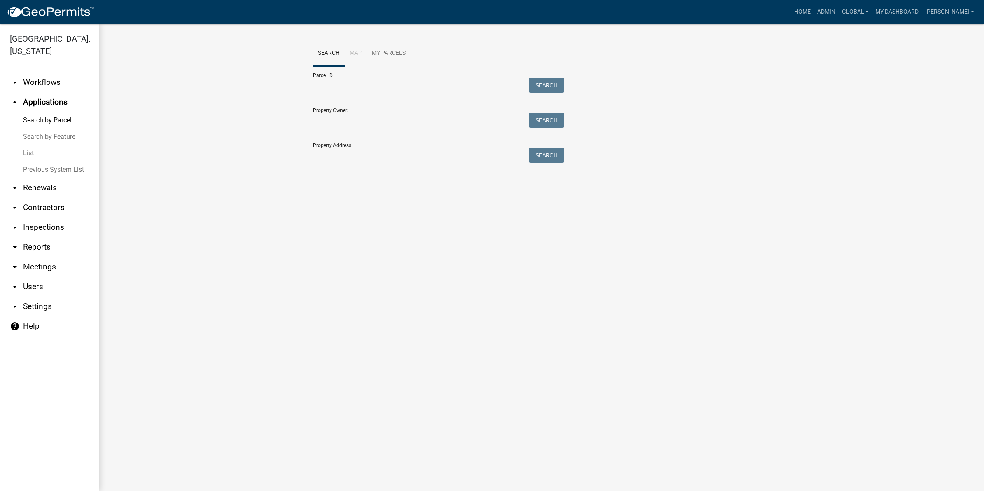
click at [28, 149] on link "List" at bounding box center [49, 153] width 99 height 16
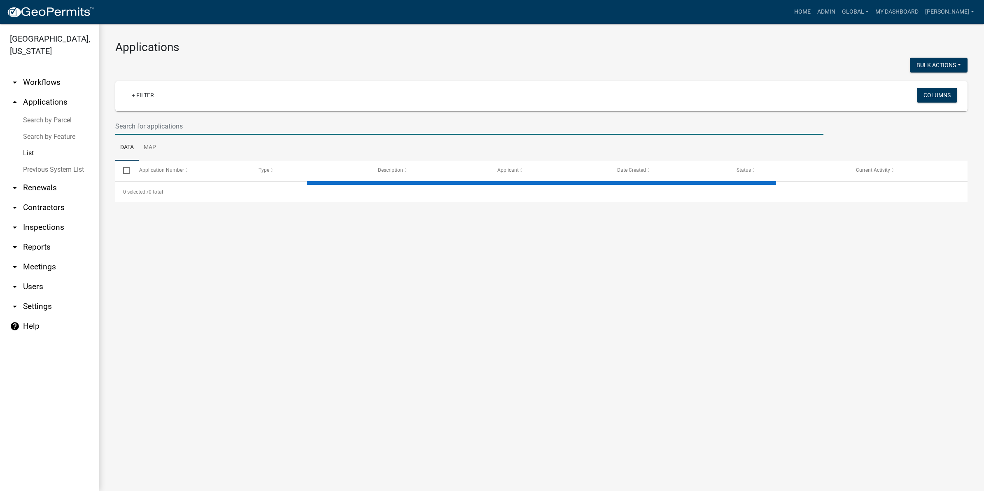
click at [156, 122] on input "text" at bounding box center [469, 126] width 708 height 17
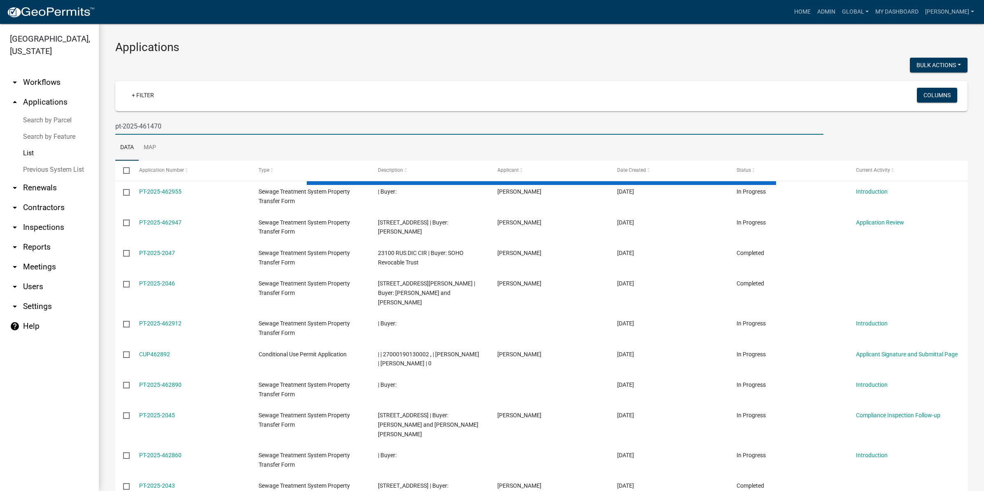
type input "pt-2025-461470"
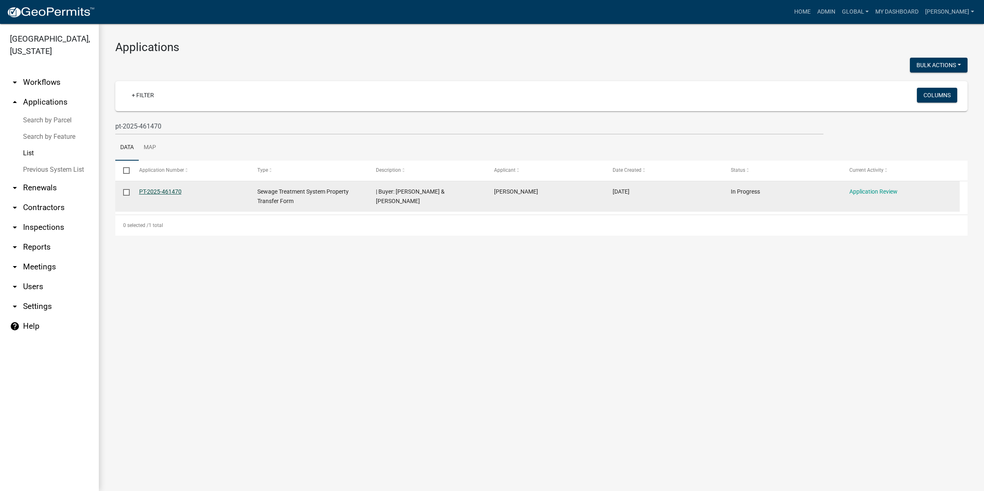
click at [168, 192] on link "PT-2025-461470" at bounding box center [160, 191] width 42 height 7
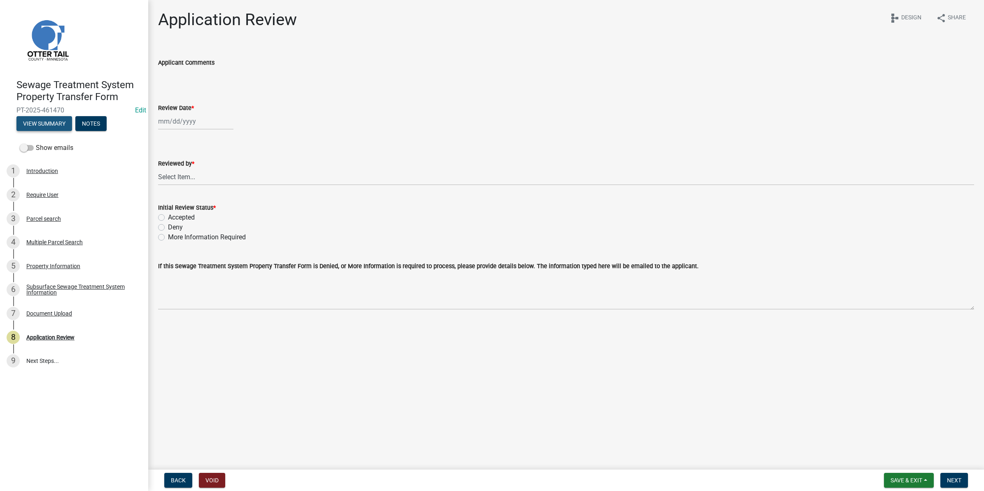
click at [50, 124] on button "View Summary" at bounding box center [44, 123] width 56 height 15
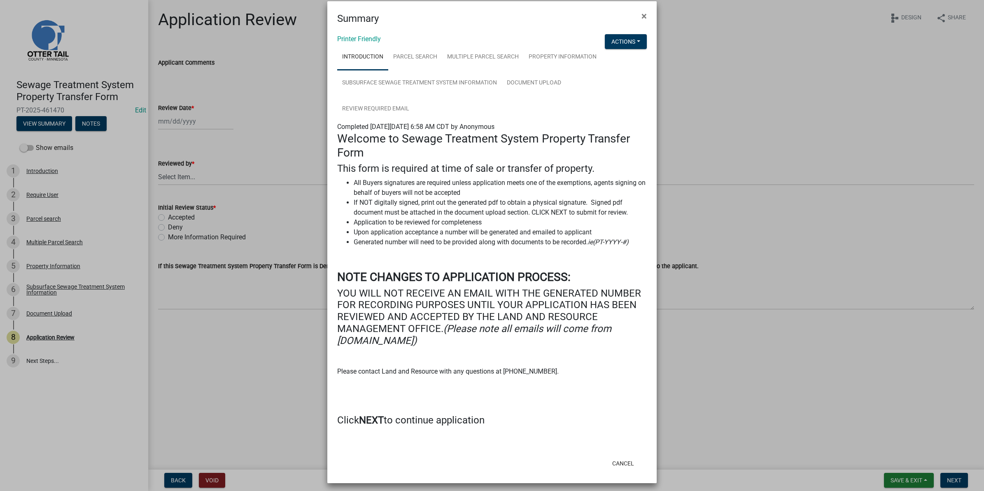
scroll to position [13, 0]
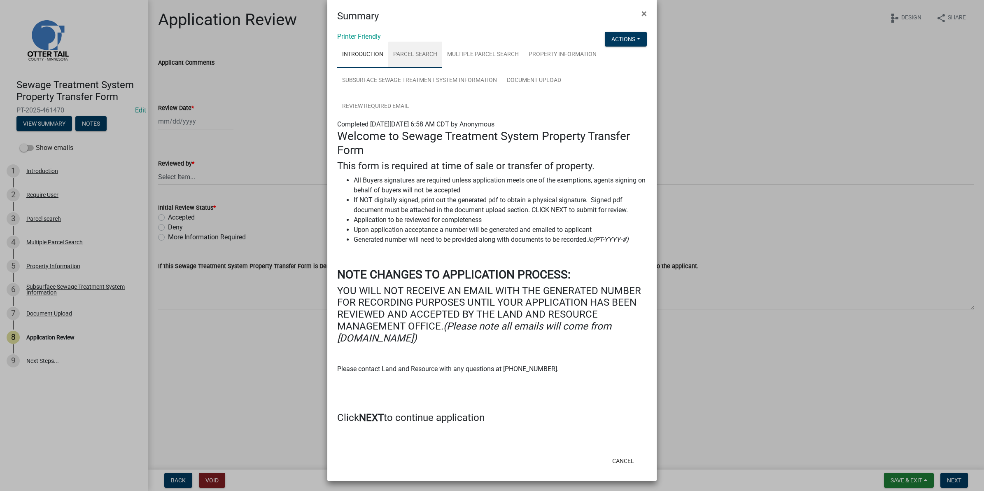
click at [419, 54] on link "Parcel search" at bounding box center [415, 55] width 54 height 26
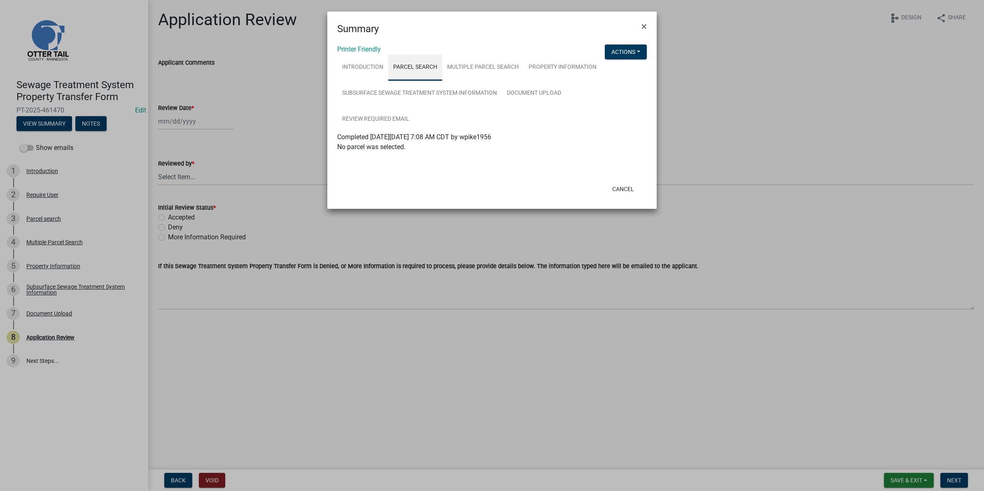
scroll to position [0, 0]
drag, startPoint x: 428, startPoint y: 151, endPoint x: 429, endPoint y: 166, distance: 14.4
click at [429, 166] on wm-application-readonly "Introduction Parcel search Multiple Parcel Search Property Information Subsurfa…" at bounding box center [492, 111] width 310 height 114
drag, startPoint x: 429, startPoint y: 166, endPoint x: 427, endPoint y: 153, distance: 12.5
click at [427, 153] on wm-application-readonly "Introduction Parcel search Multiple Parcel Search Property Information Subsurfa…" at bounding box center [492, 111] width 310 height 114
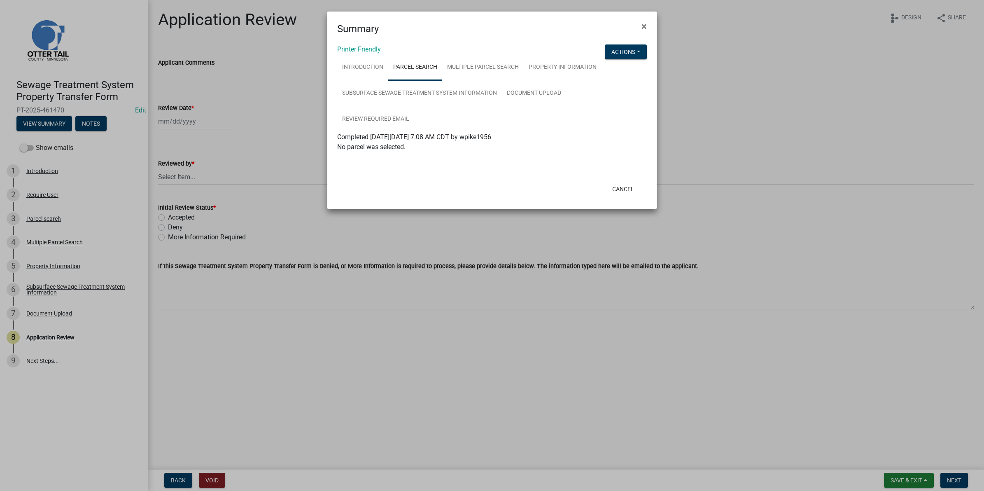
drag, startPoint x: 413, startPoint y: 147, endPoint x: 337, endPoint y: 135, distance: 77.2
click at [337, 135] on div "Completed On Saturday, August 9, 2025 at 7:08 AM CDT by wpike1956 No parcel was…" at bounding box center [492, 142] width 310 height 20
copy div "Completed On Saturday, August 9, 2025 at 7:08 AM CDT by wpike1956 No parcel was…"
click at [646, 25] on span "×" at bounding box center [643, 27] width 5 height 12
